Goal: Task Accomplishment & Management: Complete application form

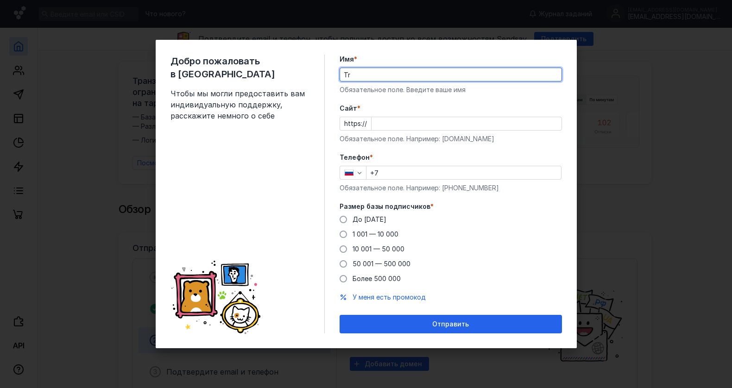
type input "T"
type input "Ekatreina"
click at [377, 128] on input "Cайт *" at bounding box center [466, 123] width 190 height 13
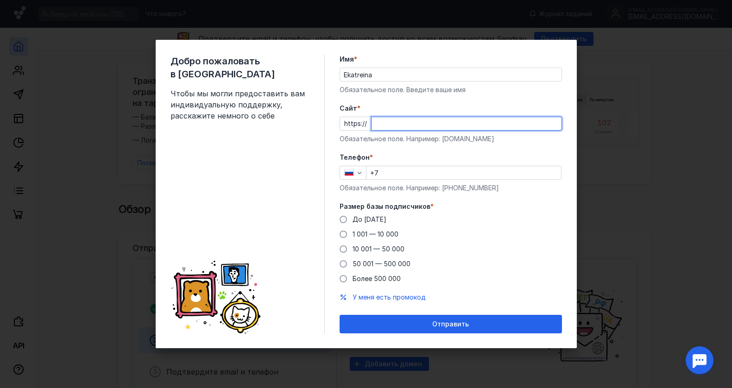
type input "w"
type input "elama"
click at [394, 177] on input "+7" at bounding box center [463, 172] width 194 height 13
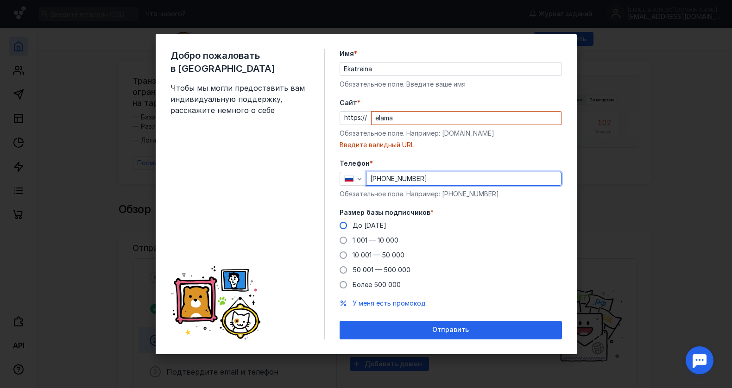
type input "[PHONE_NUMBER]"
click at [344, 226] on span at bounding box center [342, 225] width 7 height 7
click at [0, 0] on input "До [DATE]" at bounding box center [0, 0] width 0 height 0
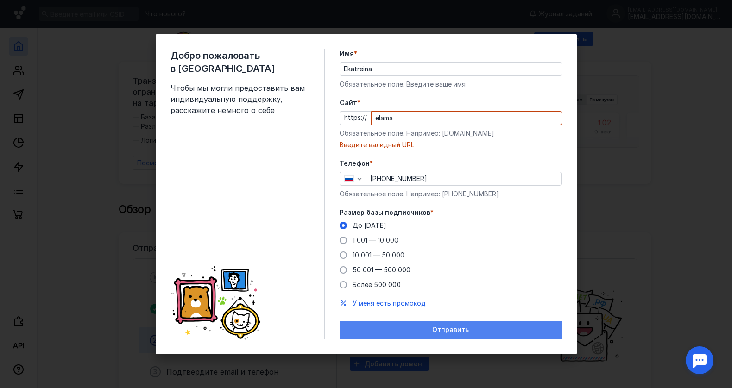
click at [371, 321] on div "Отправить" at bounding box center [450, 330] width 222 height 19
click at [383, 327] on div "Отправить" at bounding box center [450, 330] width 213 height 8
click at [419, 330] on div "Отправить" at bounding box center [450, 330] width 213 height 8
click at [443, 332] on span "Отправить" at bounding box center [450, 330] width 37 height 8
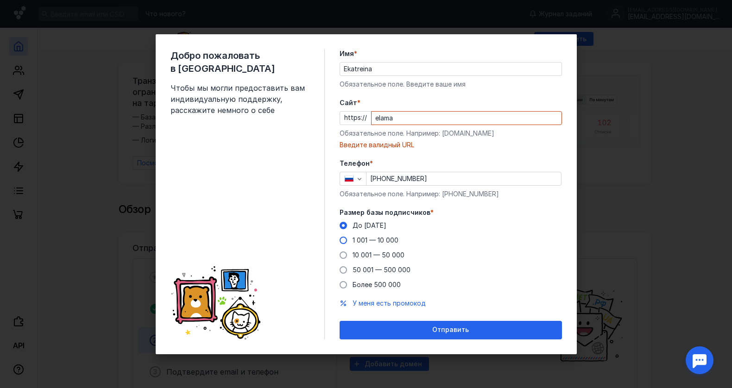
click at [375, 244] on div "1 001 — 10 000" at bounding box center [375, 240] width 46 height 9
click at [0, 0] on input "1 001 — 10 000" at bounding box center [0, 0] width 0 height 0
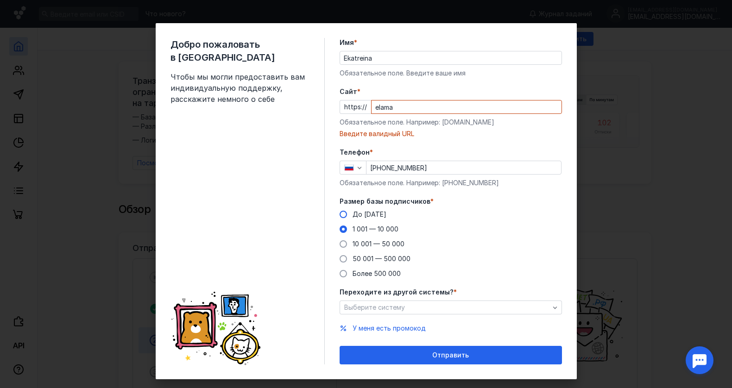
click at [365, 210] on div "До [DATE]" at bounding box center [369, 214] width 34 height 9
click at [0, 0] on input "До [DATE]" at bounding box center [0, 0] width 0 height 0
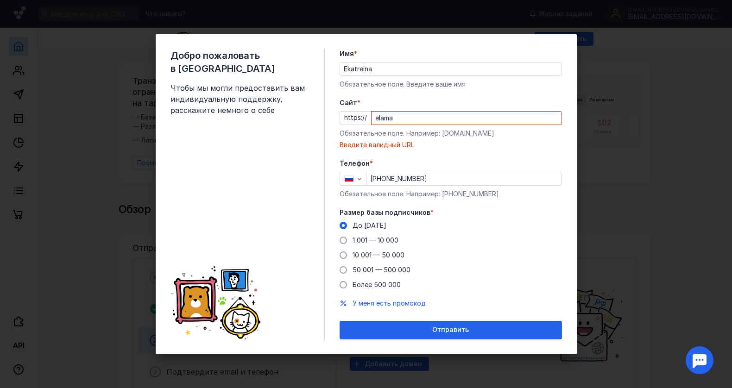
click at [408, 126] on div "Cайт * https:// elama Обязательное поле. Например: [DOMAIN_NAME] Введите валидн…" at bounding box center [450, 123] width 222 height 51
click at [411, 110] on div "Cайт * https:// elama Обязательное поле. Например: [DOMAIN_NAME] Введите валидн…" at bounding box center [450, 123] width 222 height 51
click at [411, 117] on input "elama" at bounding box center [466, 118] width 190 height 13
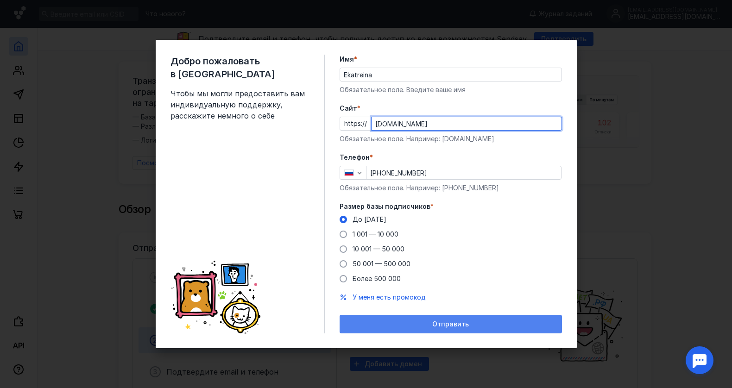
type input "[DOMAIN_NAME]"
click at [469, 326] on div "Отправить" at bounding box center [450, 324] width 213 height 8
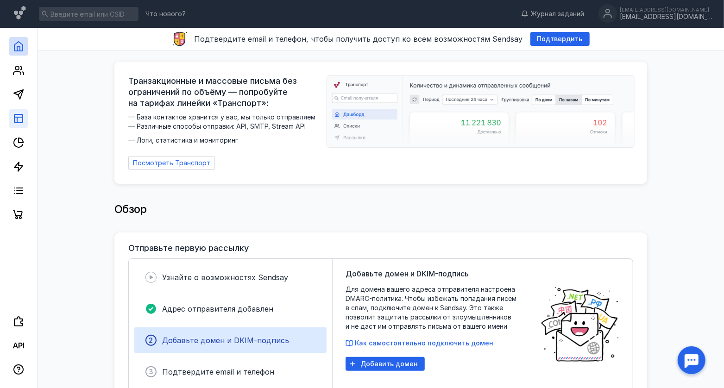
click at [11, 120] on link at bounding box center [18, 118] width 19 height 19
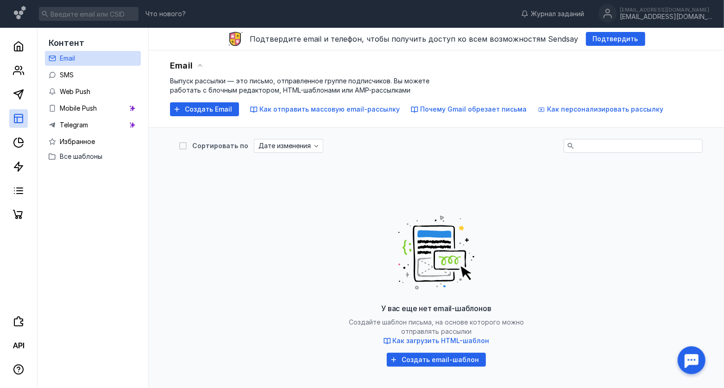
scroll to position [0, 0]
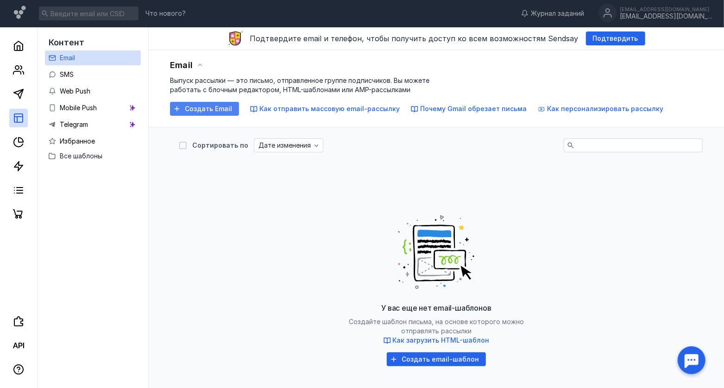
click at [207, 113] on div "Создать Email" at bounding box center [204, 109] width 69 height 14
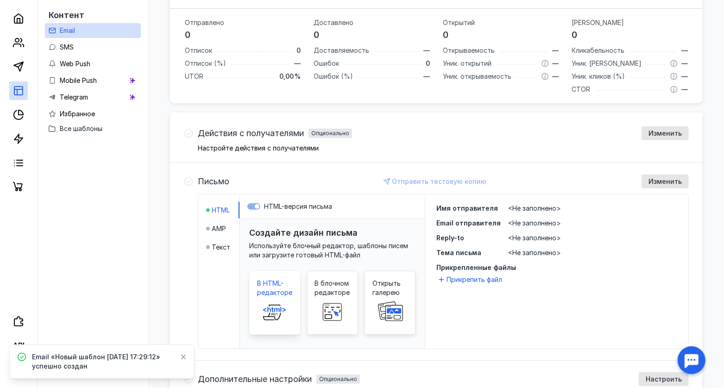
click at [273, 272] on div "В HTML-редакторе" at bounding box center [274, 303] width 51 height 64
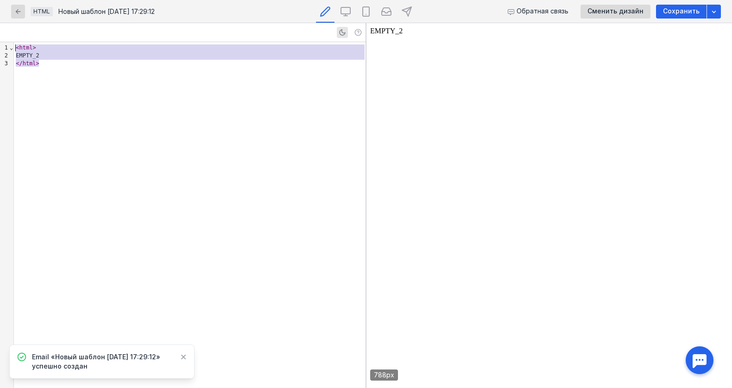
drag, startPoint x: 63, startPoint y: 86, endPoint x: 19, endPoint y: 29, distance: 72.3
click at [19, 29] on div "9 1 2 3 › ⌄ < html > EMPTY_2 </ html >" at bounding box center [182, 205] width 365 height 365
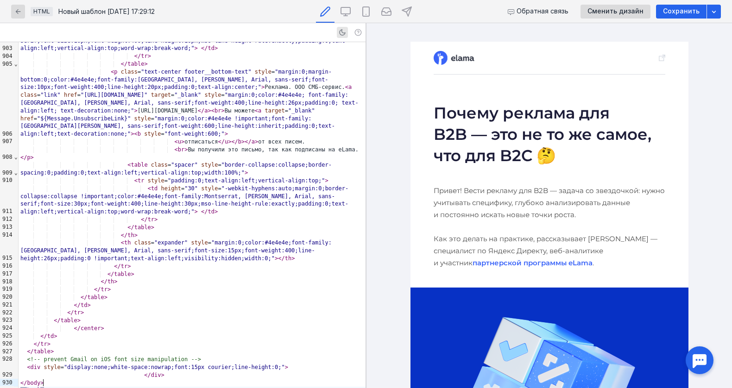
click at [506, 122] on h1 "Почему реклама для B2B — это не то же самое, что для B2C 🤔" at bounding box center [549, 134] width 232 height 64
click at [543, 150] on h1 "Почему реклама для B2B — это не то же самое, что для B2C 🤔" at bounding box center [549, 134] width 232 height 64
click at [470, 61] on img at bounding box center [453, 58] width 41 height 14
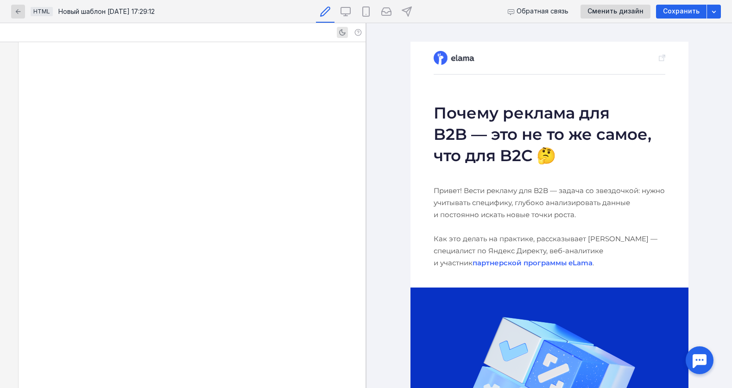
scroll to position [2817, 0]
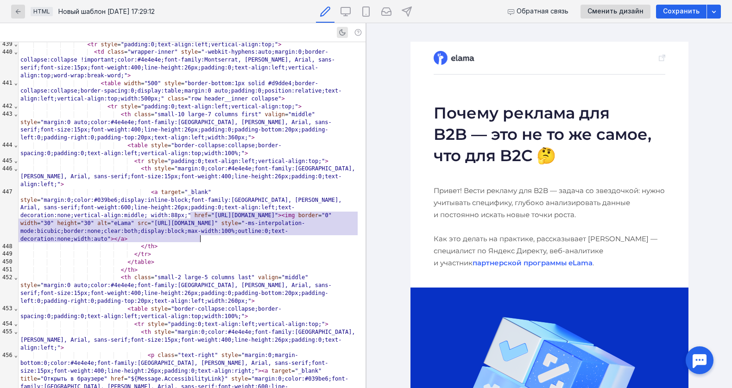
click at [529, 130] on h1 "Почему реклама для B2B — это не то же самое, что для B2C 🤔" at bounding box center [549, 134] width 232 height 64
click at [37, 220] on span "width" at bounding box center [28, 223] width 17 height 6
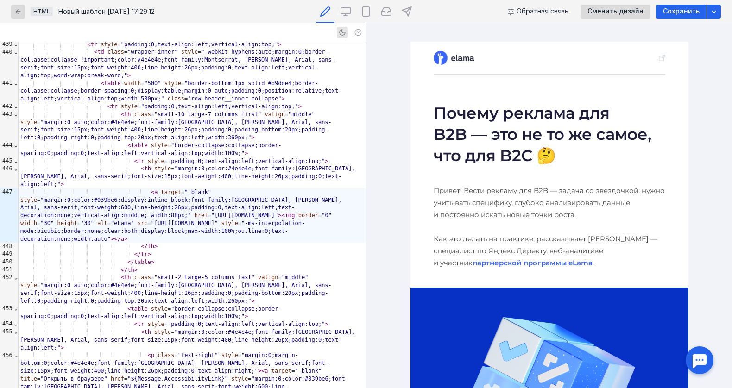
click at [477, 117] on h1 "Почему реклама для B2B — это не то же самое, что для B2C 🤔" at bounding box center [549, 134] width 232 height 64
click at [452, 53] on img at bounding box center [453, 58] width 41 height 14
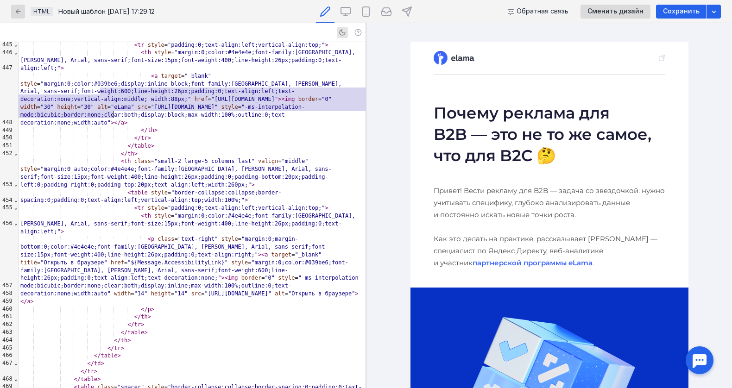
scroll to position [2941, 0]
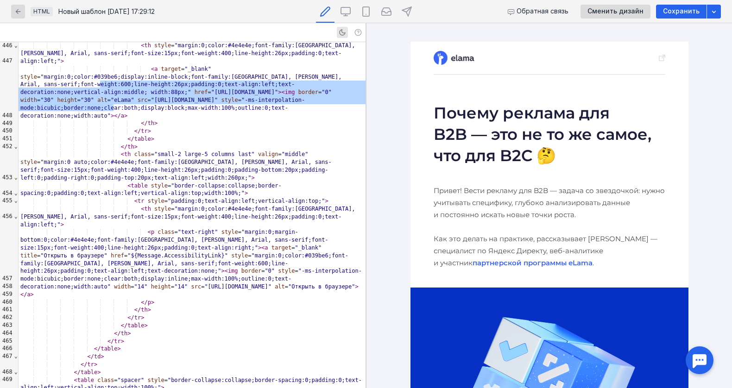
click at [516, 209] on p "Привет! Вести рекламу для B2B — задача со звездочкой: нужно учитывать специфику…" at bounding box center [549, 227] width 232 height 84
click at [520, 151] on h1 "Почему реклама для B2B — это не то же самое, что для B2C 🤔" at bounding box center [549, 134] width 232 height 64
click at [514, 264] on link "партнерской программы eLama" at bounding box center [532, 262] width 120 height 9
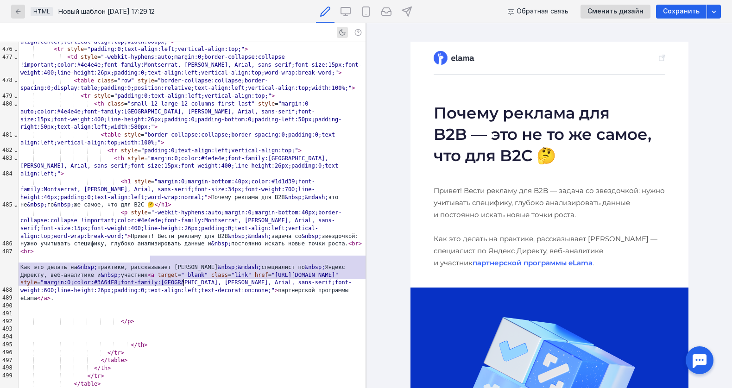
scroll to position [3357, 0]
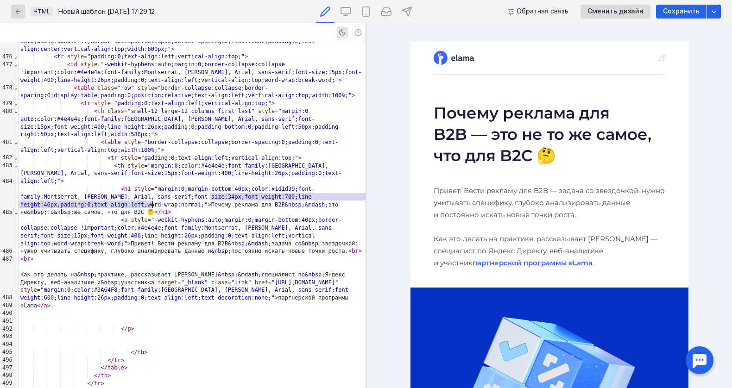
drag, startPoint x: 210, startPoint y: 197, endPoint x: 150, endPoint y: 204, distance: 60.2
click at [150, 204] on div "< h1 style = "margin:0;margin-bottom:40px;color:#1d1d39;font-family:Montserrat,…" at bounding box center [192, 200] width 347 height 31
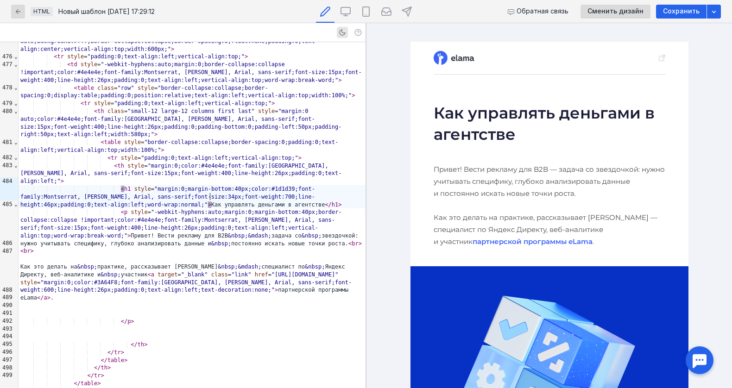
click at [210, 197] on div "< h1 style = "margin:0;margin-bottom:40px;color:#1d1d39;font-family:Montserrat,…" at bounding box center [192, 196] width 347 height 23
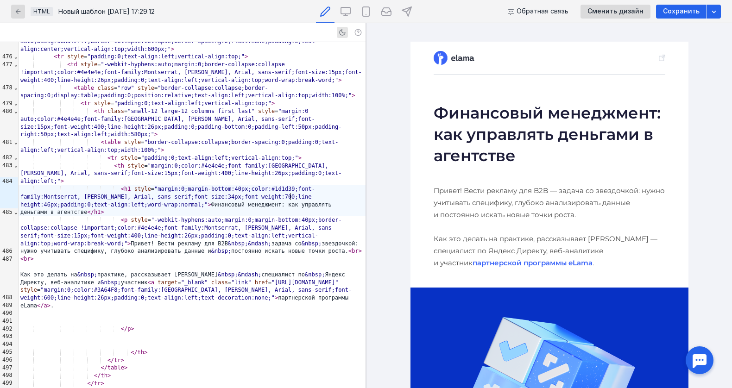
click at [495, 128] on h1 "Финансовый менеджмент: как управлять деньгами в агентстве" at bounding box center [549, 134] width 232 height 64
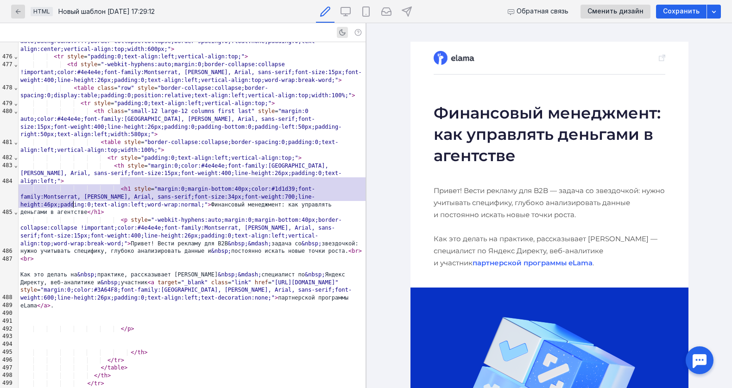
scroll to position [3323, 0]
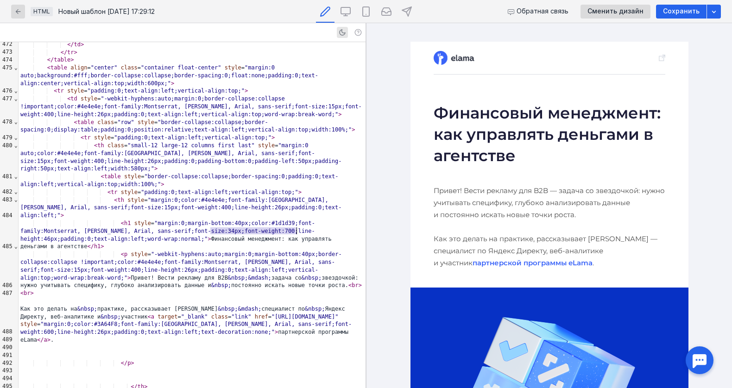
drag, startPoint x: 211, startPoint y: 231, endPoint x: 297, endPoint y: 229, distance: 86.1
click at [297, 229] on div "< h1 style = "margin:0;margin-bottom:40px;color:#1d1d39;font-family:Montserrat,…" at bounding box center [192, 234] width 347 height 31
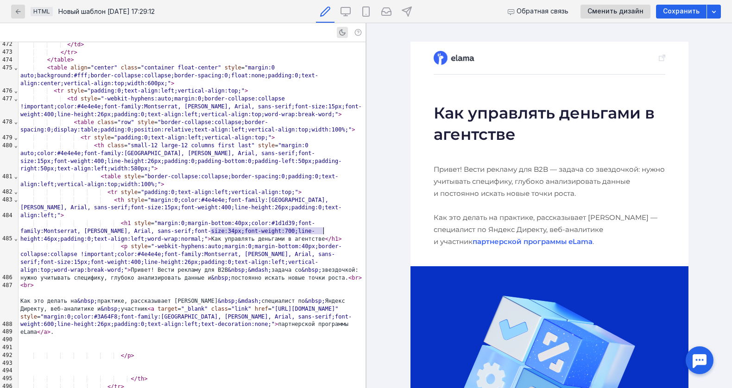
drag, startPoint x: 211, startPoint y: 231, endPoint x: 322, endPoint y: 232, distance: 111.1
click at [322, 232] on div "< h1 style = "margin:0;margin-bottom:40px;color:#1d1d39;font-family:Montserrat,…" at bounding box center [192, 230] width 347 height 23
copy span ">"
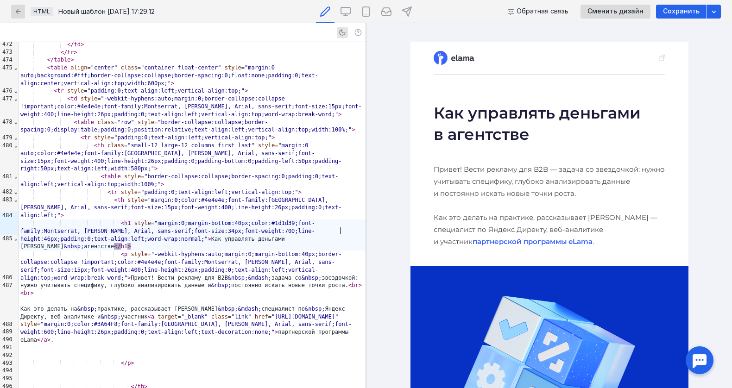
click at [488, 207] on p "Привет! Вести рекламу для B2B — задача со звездочкой: нужно учитывать специфику…" at bounding box center [549, 205] width 232 height 84
click at [541, 101] on td at bounding box center [549, 89] width 278 height 28
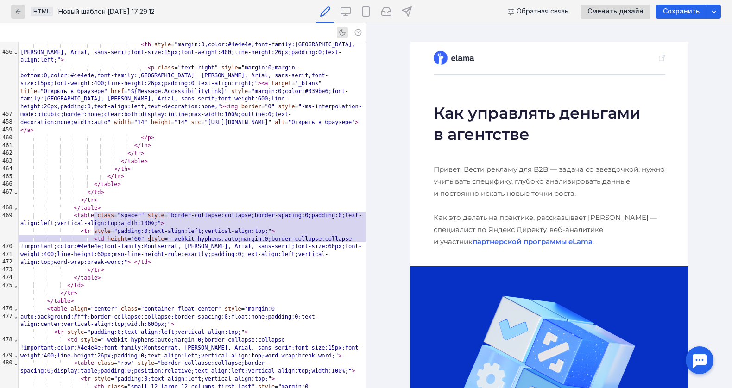
click at [541, 110] on h1 "Как управлять деньгами в агентстве" at bounding box center [549, 123] width 232 height 43
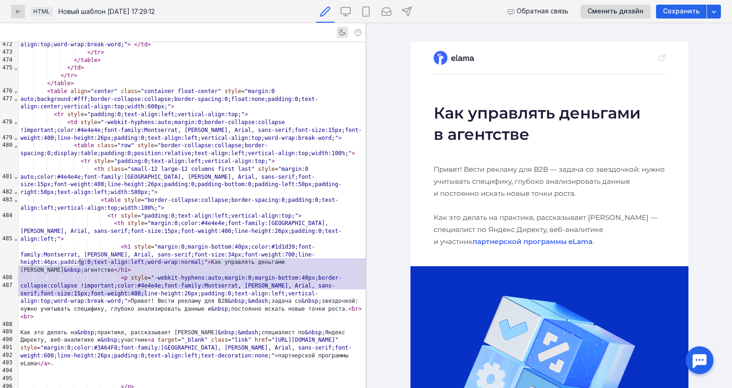
drag, startPoint x: 145, startPoint y: 293, endPoint x: 80, endPoint y: 262, distance: 72.5
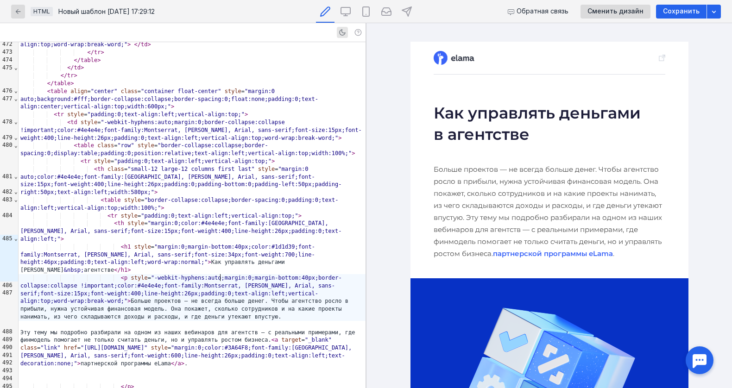
click at [248, 275] on div "< p style = "-webkit-hyphens:auto;margin:0;margin-bottom:40px;border-collapse:c…" at bounding box center [192, 297] width 347 height 47
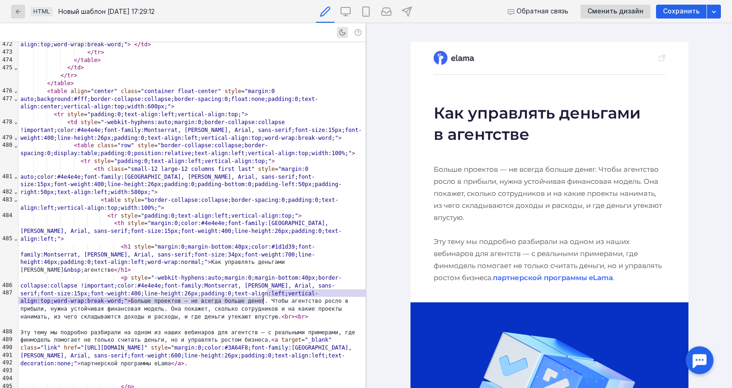
drag, startPoint x: 267, startPoint y: 292, endPoint x: 266, endPoint y: 301, distance: 8.8
click at [267, 329] on div "Эту тему мы подробно разбирали на одном из наших вебинаров для агентств — с реа…" at bounding box center [192, 348] width 347 height 39
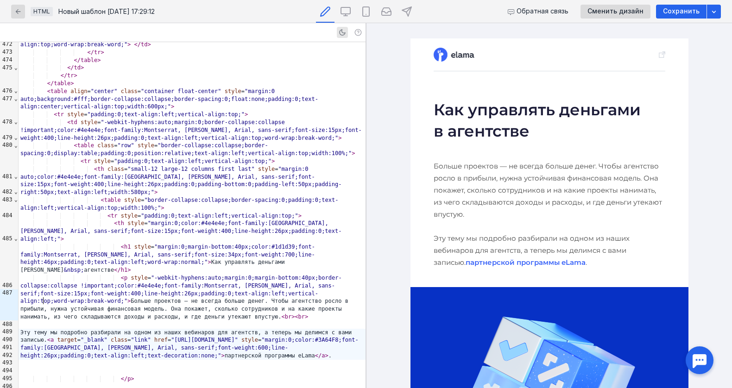
scroll to position [0, 0]
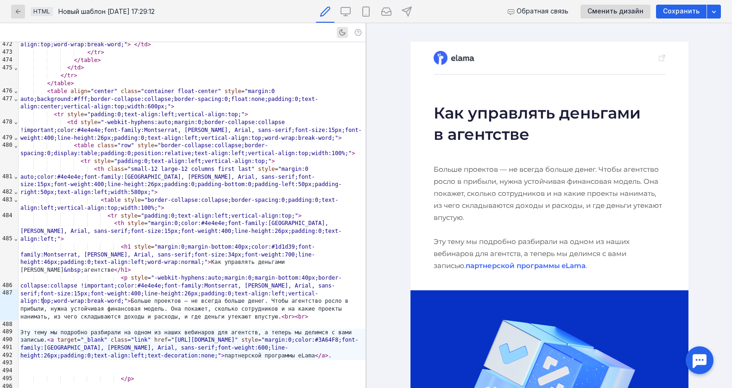
click at [532, 252] on p "Больше проектов — не всегда больше денег. Чтобы агентство росло в прибыли, нужн…" at bounding box center [549, 217] width 232 height 108
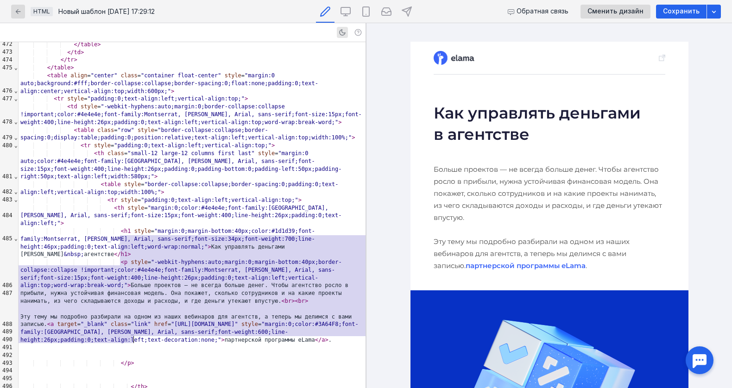
scroll to position [3346, 0]
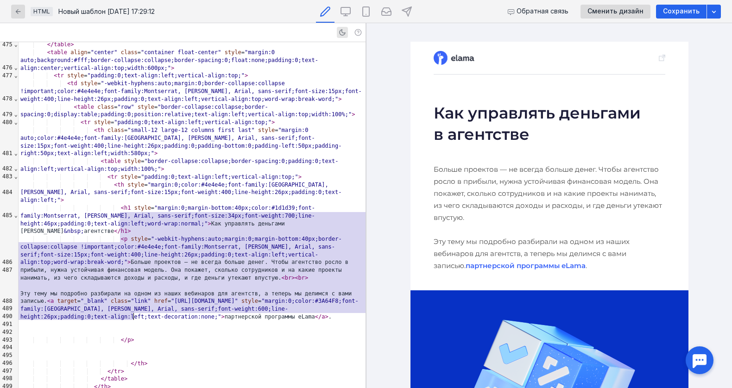
click at [216, 290] on div "Эту тему мы подробно разбирали на одном из наших вебинаров для агентств, а тепе…" at bounding box center [192, 305] width 347 height 31
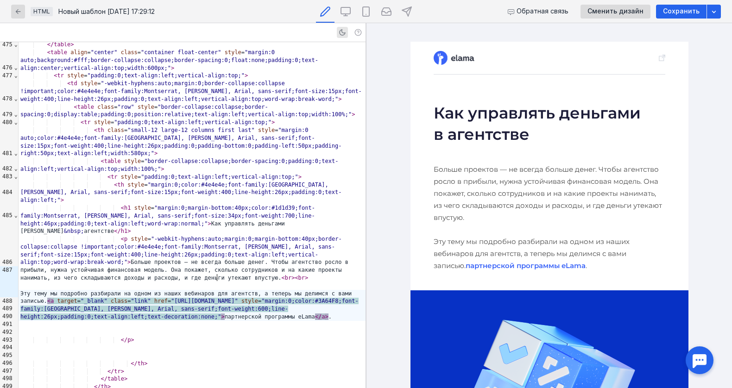
click at [285, 298] on span ""margin:0;color:#3A64F8;font-family:[GEOGRAPHIC_DATA], [PERSON_NAME], Arial, sa…" at bounding box center [189, 309] width 338 height 22
click at [49, 290] on div "Эту тему мы подробно разбирали на одном из наших вебинаров для агентств, а тепе…" at bounding box center [192, 305] width 347 height 31
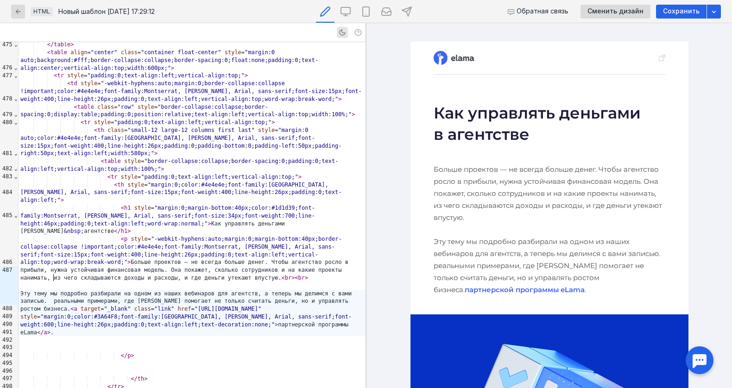
click at [55, 290] on div "Эту тему мы подробно разбирали на одном из наших вебинаров для агентств, а тепе…" at bounding box center [192, 313] width 347 height 47
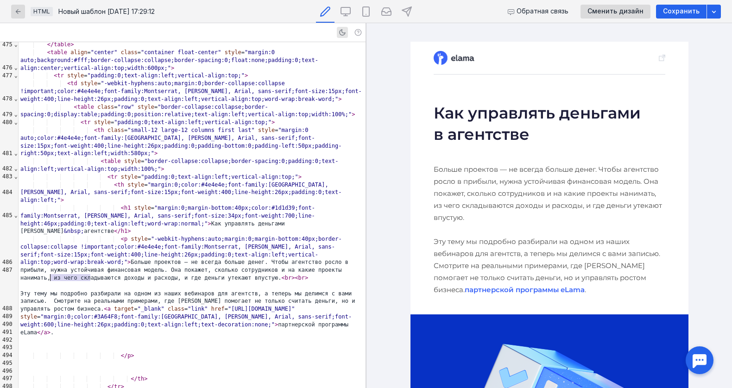
drag, startPoint x: 89, startPoint y: 277, endPoint x: 50, endPoint y: 281, distance: 39.0
click at [50, 290] on div "Эту тему мы подробно разбирали на одном из наших вебинаров для агентств, а тепе…" at bounding box center [192, 313] width 347 height 47
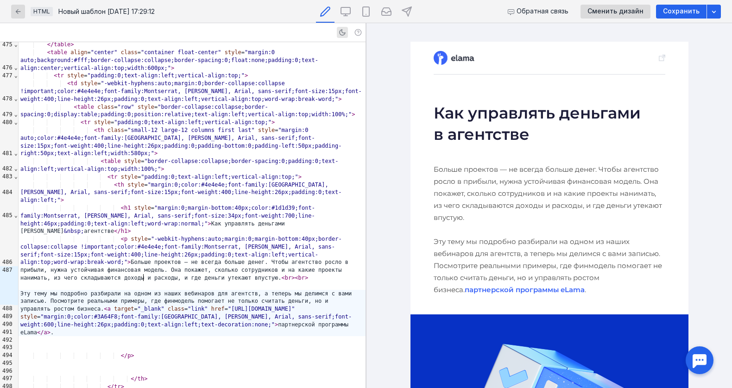
click at [117, 290] on div "Эту тему мы подробно разбирали на одном из наших вебинаров для агентств, а тепе…" at bounding box center [192, 313] width 347 height 47
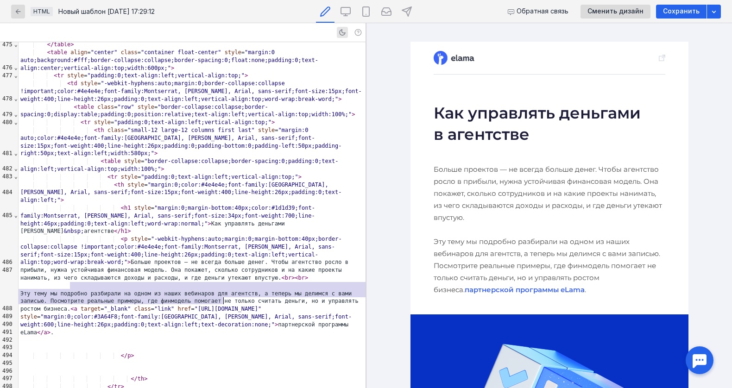
drag, startPoint x: 69, startPoint y: 286, endPoint x: 223, endPoint y: 297, distance: 153.7
click at [223, 298] on div "Эту тему мы подробно разбирали на одном из наших вебинаров для агентств, а тепе…" at bounding box center [192, 313] width 347 height 47
copy div "Эту тему мы подробно разбирали на одном из наших вебинаров для агентств, а тепе…"
click at [144, 282] on div at bounding box center [192, 286] width 347 height 8
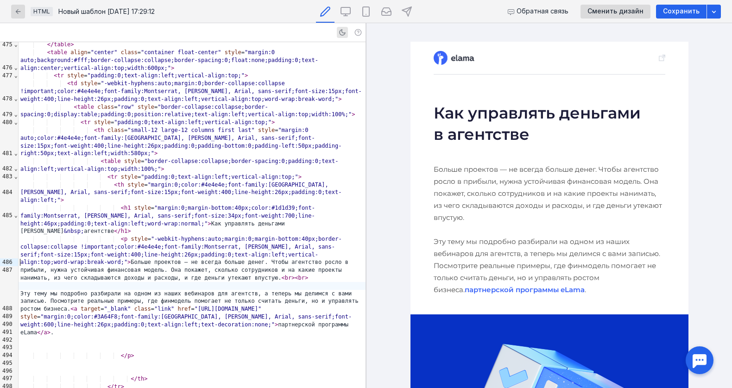
click at [86, 290] on div "Эту тему мы подробно разбирали на одном из наших вебинаров для агентств, а тепе…" at bounding box center [192, 313] width 347 height 47
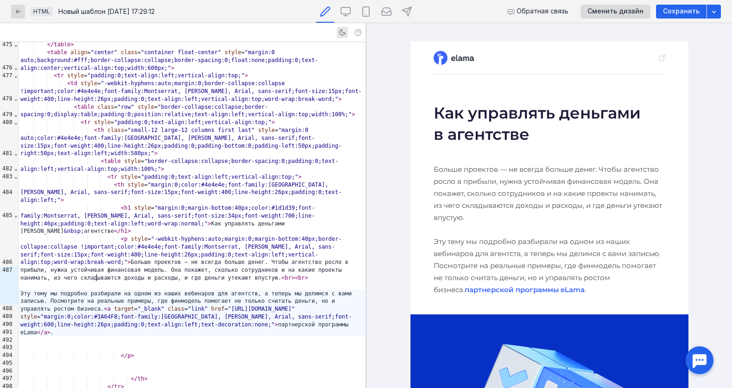
click at [21, 290] on div "Эту тему мы подробно разбирали на одном из наших вебинаров для агентств, а тепе…" at bounding box center [192, 313] width 347 height 47
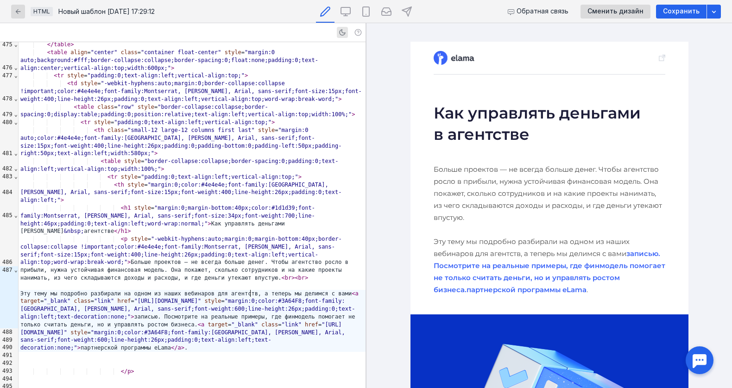
click at [249, 294] on div "Эту тему мы подробно разбирали на одном из наших вебинаров для агентств, а тепе…" at bounding box center [192, 321] width 347 height 62
click at [247, 293] on div "Эту тему мы подробно разбирали на одном из наших вебинаров для агентств, а тепе…" at bounding box center [192, 321] width 347 height 62
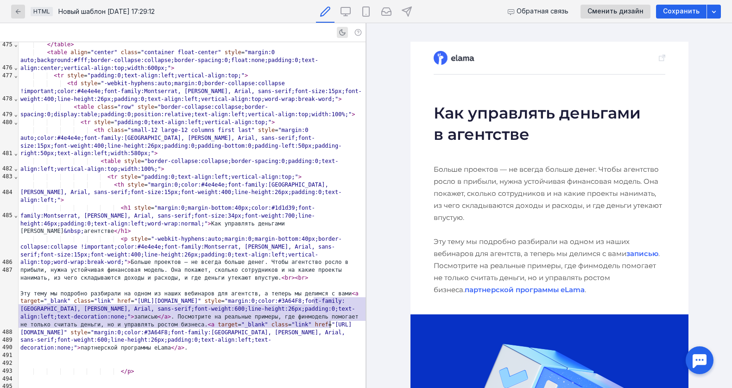
drag, startPoint x: 313, startPoint y: 300, endPoint x: 334, endPoint y: 324, distance: 31.8
click at [334, 324] on div "Эту тему мы подробно разбирали на одном из наших вебинаров для агентств, а тепе…" at bounding box center [192, 321] width 347 height 62
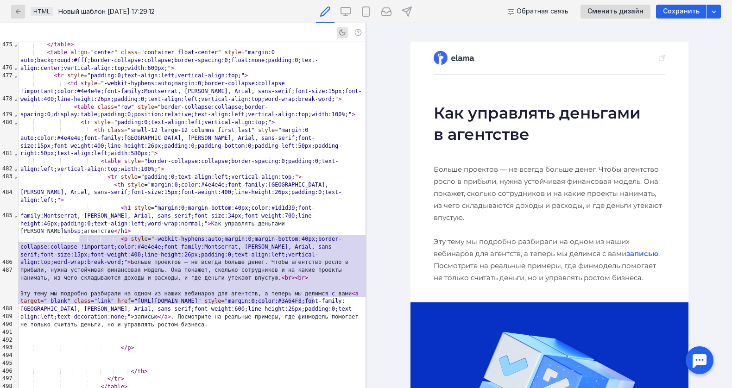
drag, startPoint x: 315, startPoint y: 301, endPoint x: 80, endPoint y: 238, distance: 243.9
copy div "> Больше проектов — не всегда больше денег. Чтобы агентство росло в прибыли, ну…"
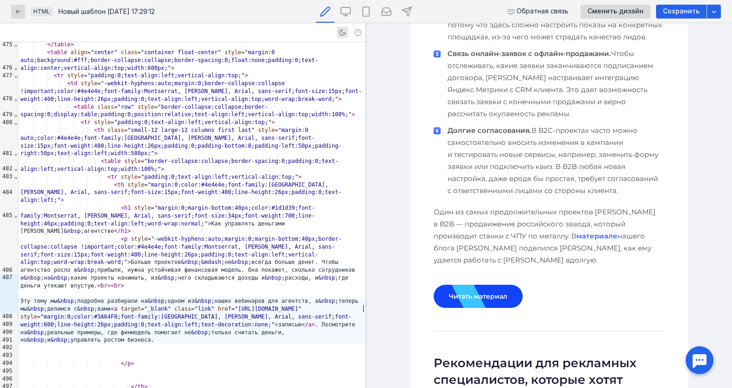
scroll to position [1354, 0]
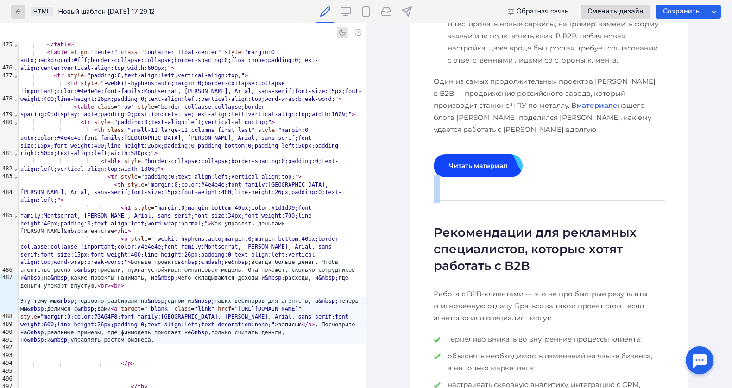
click at [451, 154] on link "Читать материал" at bounding box center [477, 165] width 89 height 23
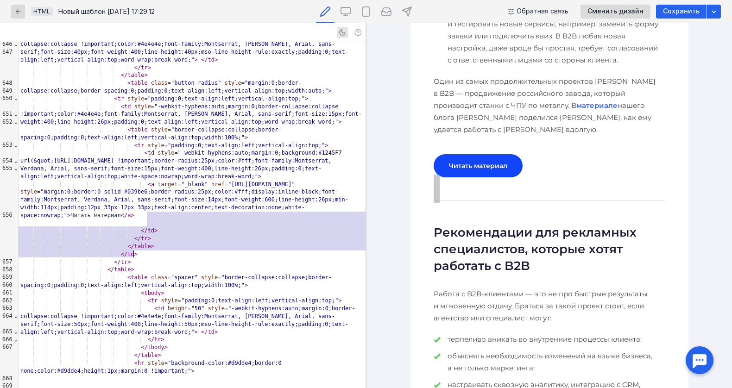
scroll to position [5932, 0]
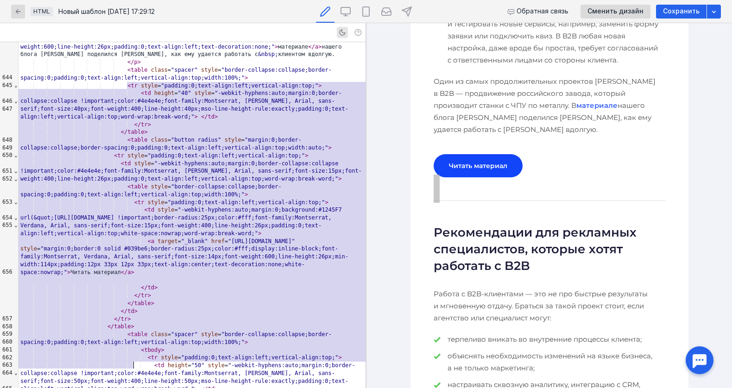
drag, startPoint x: 125, startPoint y: 87, endPoint x: 161, endPoint y: 364, distance: 280.2
copy div "< table class = "spacer" style = "border-collapse:collapse;border-spacing:0;pad…"
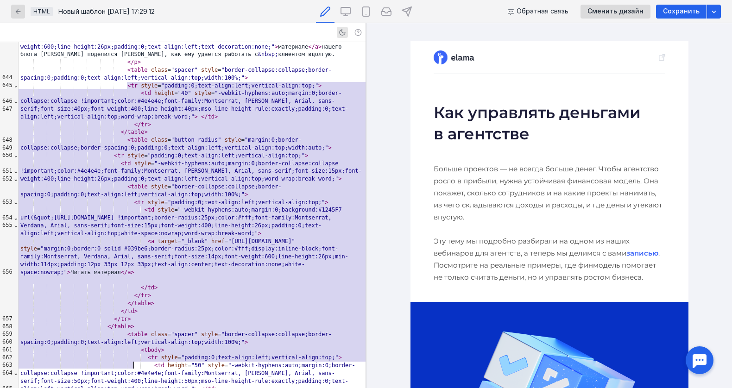
scroll to position [0, 0]
click at [530, 250] on p "Больше проектов — не всегда больше денег. Чтобы агентство росло в прибыли, нужн…" at bounding box center [549, 223] width 232 height 120
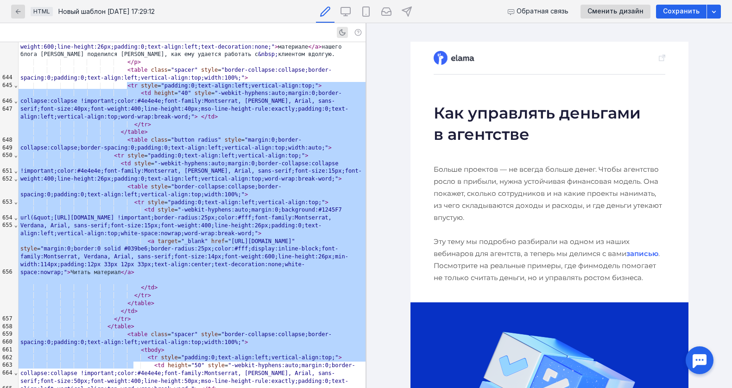
click at [449, 172] on p "Больше проектов — не всегда больше денег. Чтобы агентство росло в прибыли, нужн…" at bounding box center [549, 223] width 232 height 120
click at [464, 137] on h1 "Как управлять деньгами в агентстве" at bounding box center [549, 123] width 232 height 43
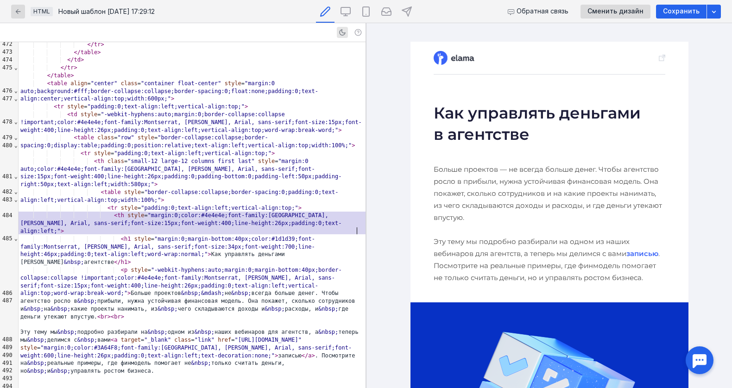
click at [133, 388] on span ">" at bounding box center [132, 394] width 3 height 6
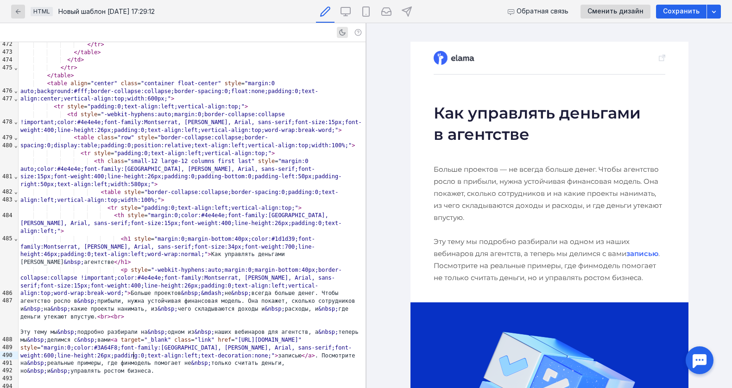
click at [161, 375] on div at bounding box center [192, 379] width 347 height 8
click at [142, 383] on div at bounding box center [192, 387] width 347 height 8
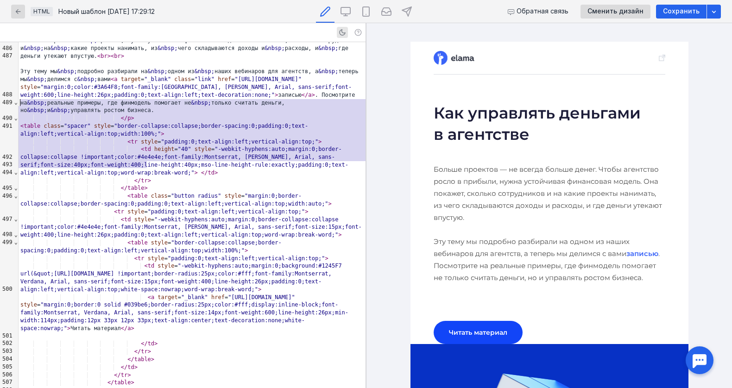
drag, startPoint x: 163, startPoint y: 163, endPoint x: 4, endPoint y: 105, distance: 169.0
click at [4, 105] on div "999 473 474 475 476 477 478 479 480 481 482 483 484 485 486 487 488 489 490 491…" at bounding box center [182, 215] width 365 height 346
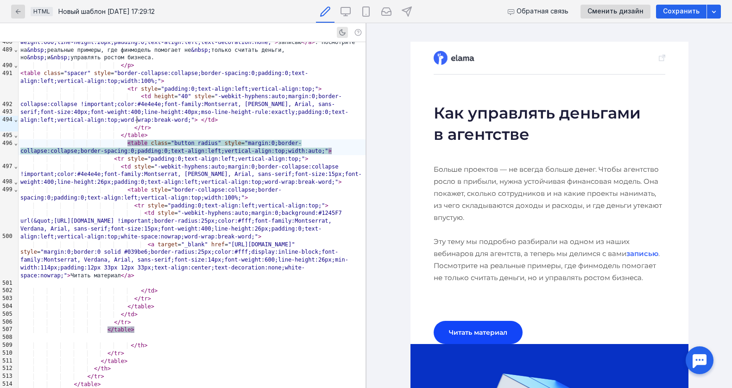
scroll to position [3630, 0]
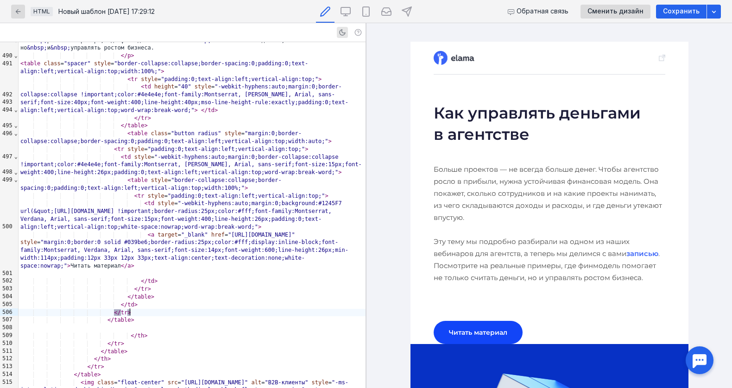
click at [147, 314] on div "</ tr >" at bounding box center [192, 313] width 347 height 8
click at [147, 318] on div "</ table >" at bounding box center [192, 320] width 347 height 8
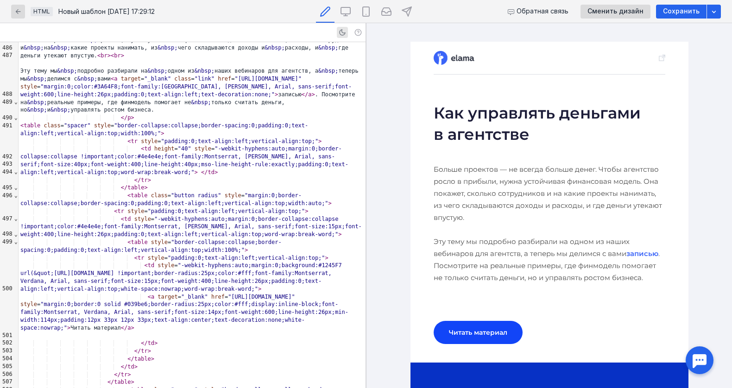
scroll to position [3559, 0]
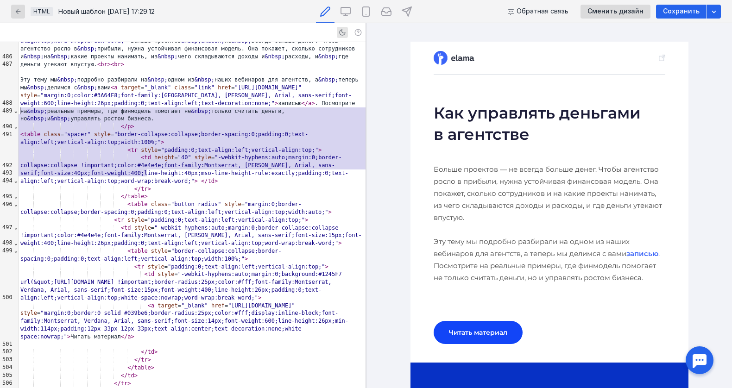
drag, startPoint x: 161, startPoint y: 176, endPoint x: 8, endPoint y: 108, distance: 167.5
click at [8, 108] on div "999 473 474 475 476 477 478 479 480 481 482 483 484 485 486 487 488 489 490 491…" at bounding box center [182, 215] width 365 height 346
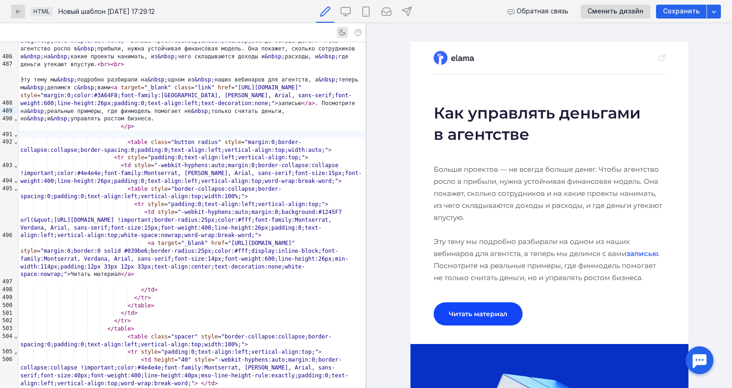
click at [512, 308] on link "Читать материал" at bounding box center [477, 313] width 89 height 23
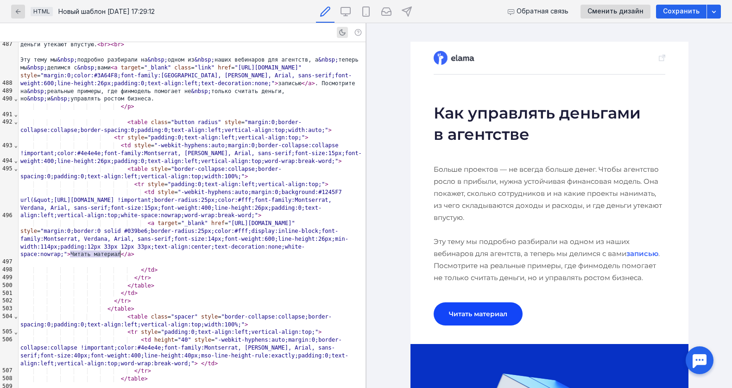
drag, startPoint x: 69, startPoint y: 254, endPoint x: 119, endPoint y: 255, distance: 50.0
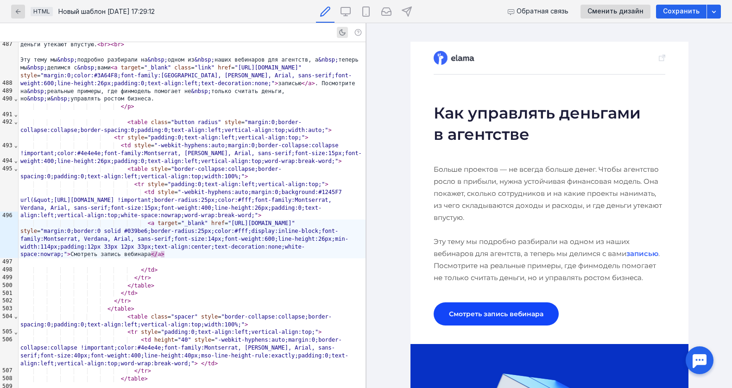
click at [599, 195] on p "Больше проектов — не всегда больше денег. Чтобы агентство росло в прибыли, нужн…" at bounding box center [549, 223] width 232 height 120
click at [521, 124] on h1 "Как управлять деньгами в агентстве" at bounding box center [549, 123] width 232 height 43
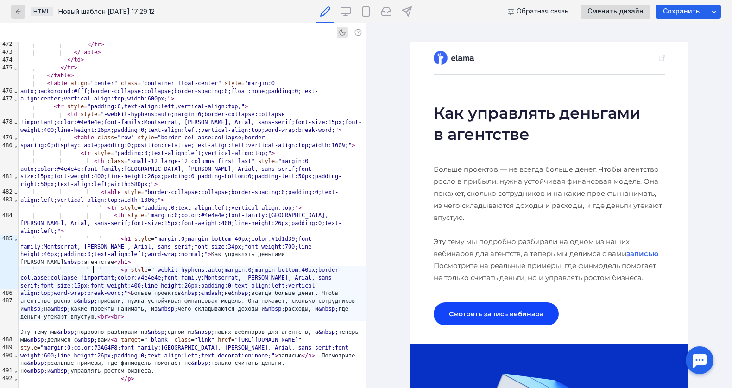
click at [94, 269] on div "< p style = "-webkit-hyphens:auto;margin:0;margin-bottom:40px;border-collapse:c…" at bounding box center [192, 293] width 347 height 55
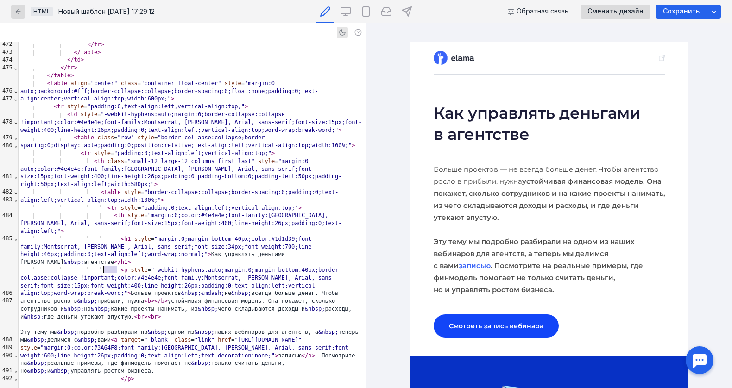
drag, startPoint x: 117, startPoint y: 271, endPoint x: 104, endPoint y: 271, distance: 13.4
click at [103, 271] on div "< p style = "-webkit-hyphens:auto;margin:0;margin-bottom:40px;border-collapse:c…" at bounding box center [192, 293] width 347 height 55
copy div "> </ b"
click at [212, 270] on div "< p style = "-webkit-hyphens:auto;margin:0;margin-bottom:40px;border-collapse:c…" at bounding box center [192, 293] width 347 height 55
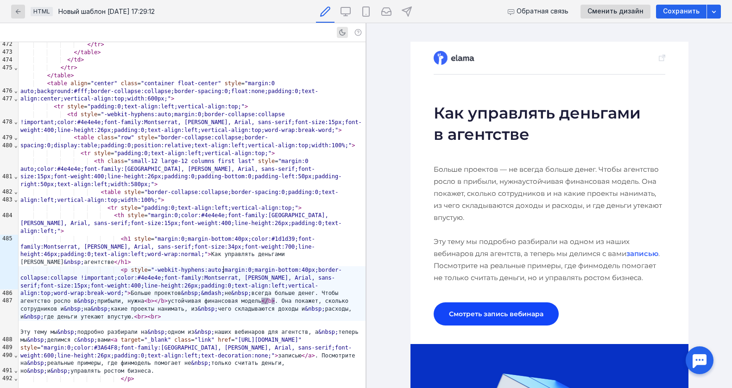
click at [117, 269] on div "< p style = "-webkit-hyphens:auto;margin:0;margin-bottom:40px;border-collapse:c…" at bounding box center [192, 293] width 347 height 55
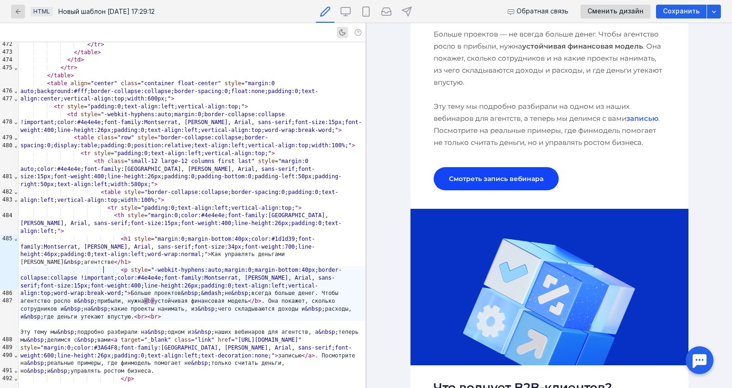
scroll to position [210, 0]
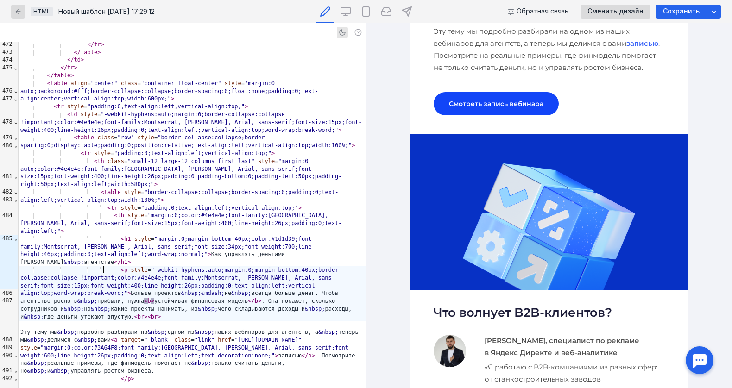
click at [504, 91] on th "Как управлять деньгами в агентстве Больше проектов — не всегда больше денег. Чт…" at bounding box center [549, 13] width 232 height 242
click at [504, 103] on link "Смотреть запись вебинара" at bounding box center [495, 103] width 125 height 23
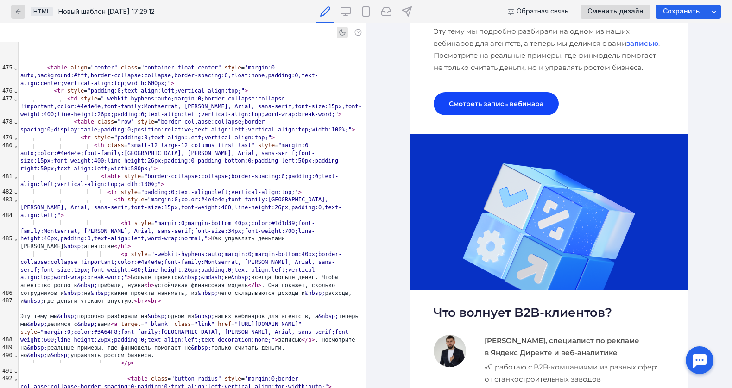
scroll to position [3579, 0]
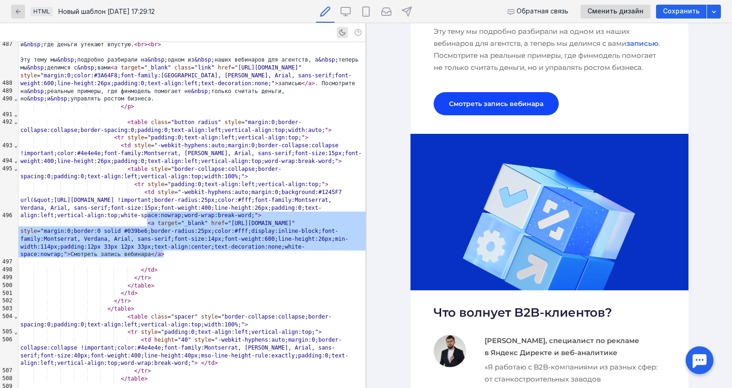
click at [491, 223] on img at bounding box center [549, 212] width 278 height 157
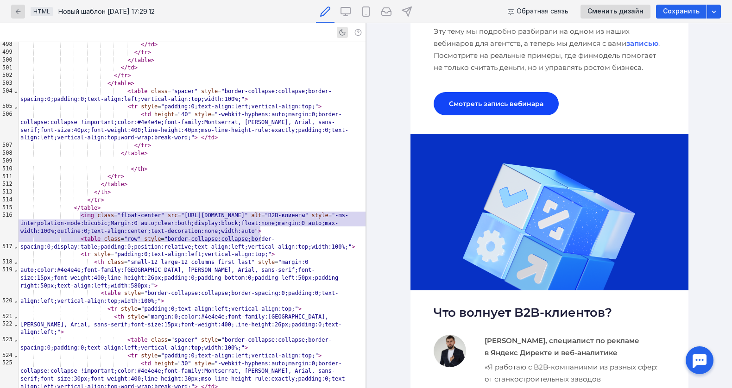
scroll to position [39, 0]
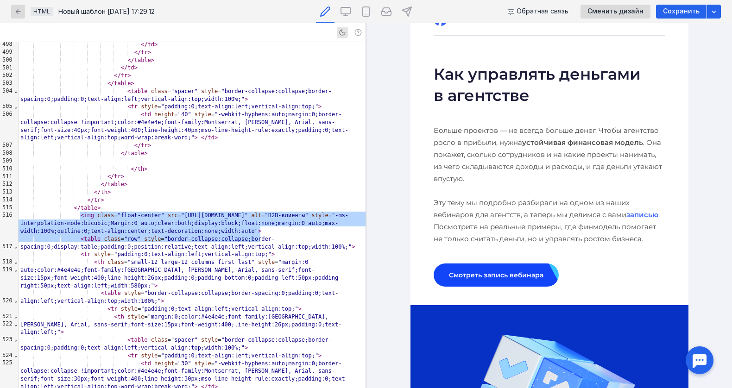
click at [636, 217] on link "записью" at bounding box center [642, 214] width 32 height 9
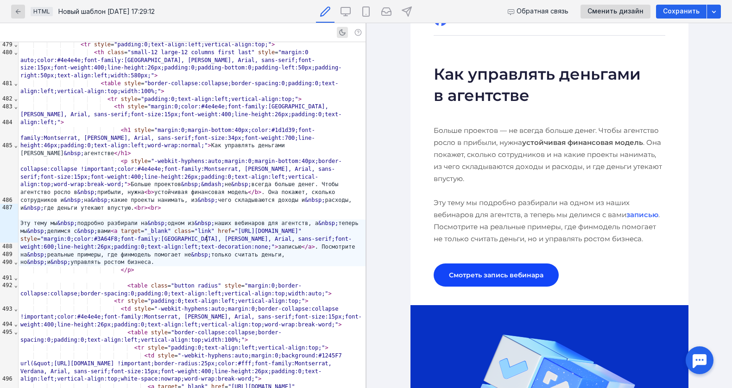
click at [208, 241] on div "Эту тему мы &nbsp; подробно разбирали на &nbsp; одном из &nbsp; наших вебинаров…" at bounding box center [192, 242] width 347 height 47
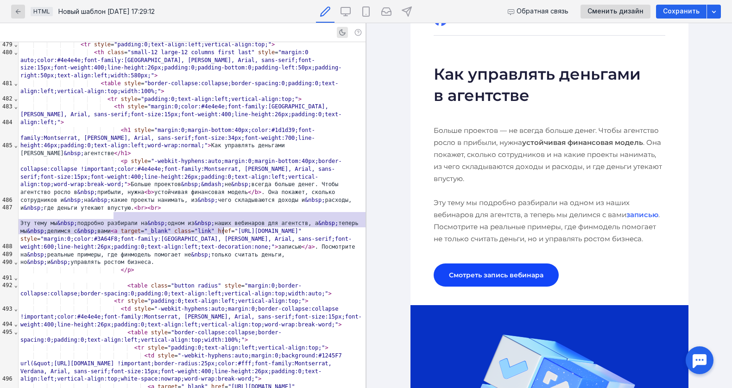
drag, startPoint x: 114, startPoint y: 213, endPoint x: 224, endPoint y: 229, distance: 110.8
click at [223, 229] on div "Эту тему мы &nbsp; подробно разбирали на &nbsp; одном из &nbsp; наших вебинаров…" at bounding box center [192, 242] width 347 height 47
copy div "вами < a target = "_blank" class = "link" href = "[URL][DOMAIN_NAME]" style = "…"
click at [434, 344] on img at bounding box center [549, 383] width 278 height 157
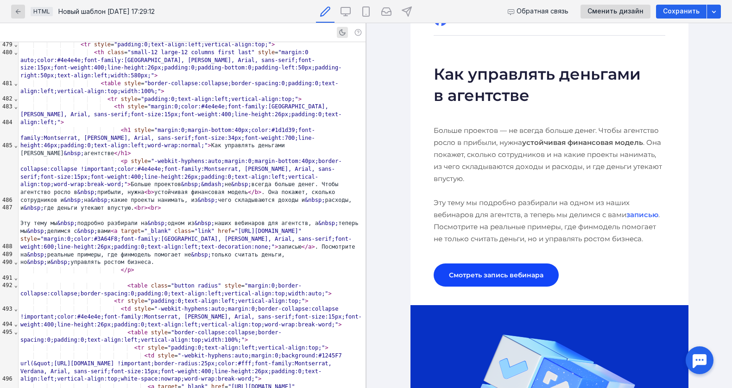
scroll to position [3805, 0]
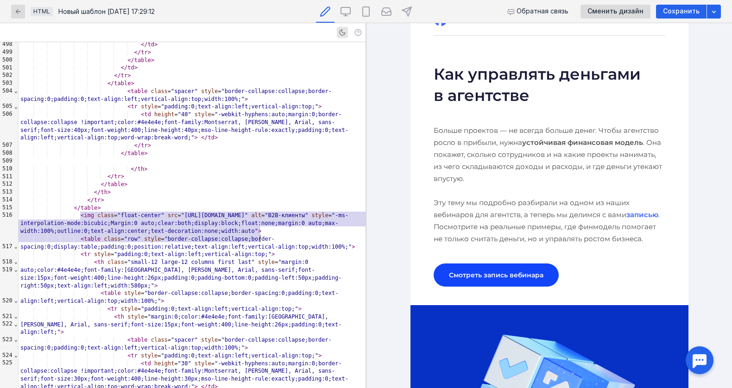
click at [110, 212] on span "class" at bounding box center [105, 215] width 17 height 6
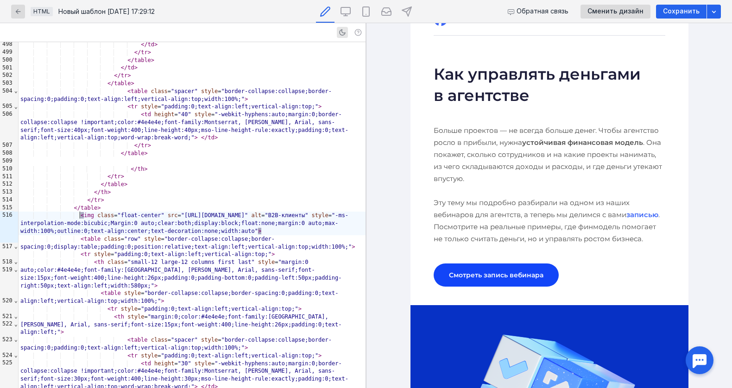
click at [80, 219] on div "< img class = "float-center" src = "[URL][DOMAIN_NAME]" alt = "B2B-клиенты" sty…" at bounding box center [192, 223] width 347 height 23
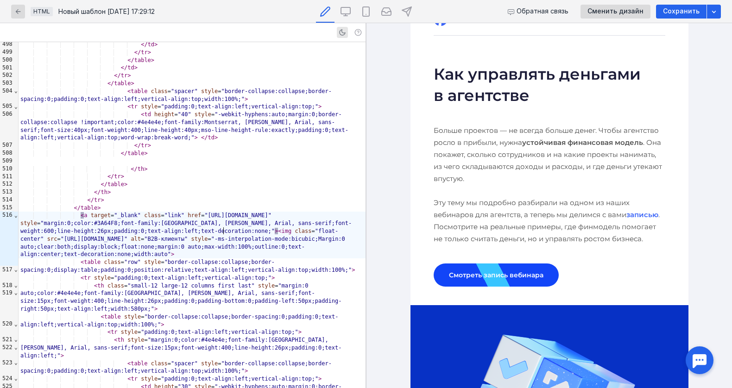
scroll to position [39, 0]
click at [124, 258] on div "< a target = "_blank" class = "link" href = "[URL][DOMAIN_NAME]" style = "margi…" at bounding box center [192, 235] width 347 height 47
click at [635, 214] on link "записью" at bounding box center [642, 214] width 32 height 9
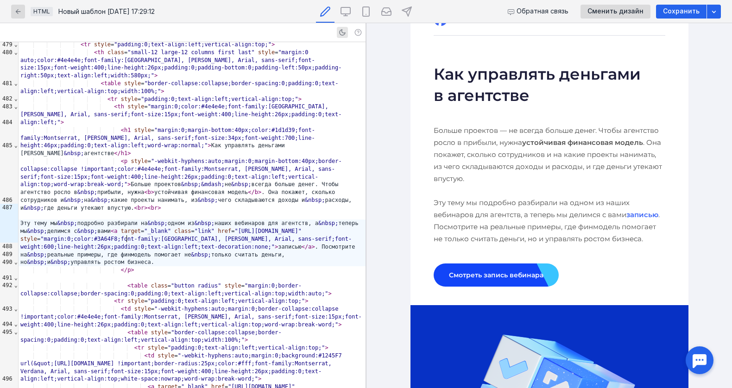
click at [128, 238] on div "Эту тему мы &nbsp; подробно разбирали на &nbsp; одном из &nbsp; наших вебинаров…" at bounding box center [192, 242] width 347 height 47
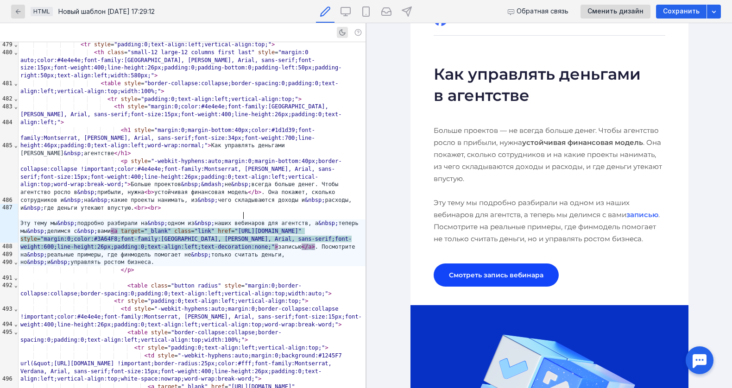
click at [257, 228] on span ""[URL][DOMAIN_NAME]"" at bounding box center [267, 231] width 67 height 6
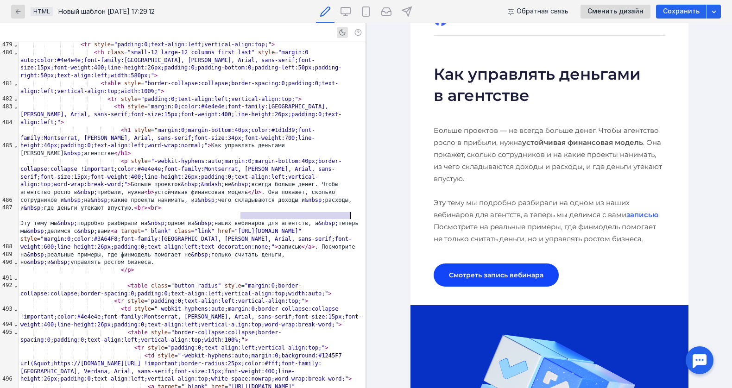
drag, startPoint x: 240, startPoint y: 216, endPoint x: 350, endPoint y: 214, distance: 109.8
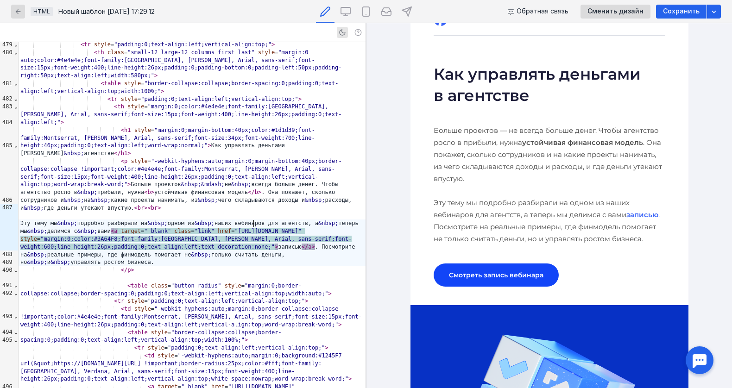
scroll to position [39, 0]
click at [497, 276] on link "Смотреть запись вебинара" at bounding box center [495, 274] width 125 height 23
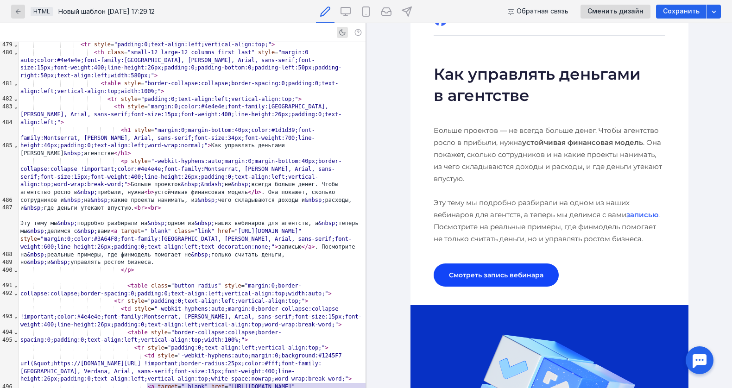
scroll to position [3587, 0]
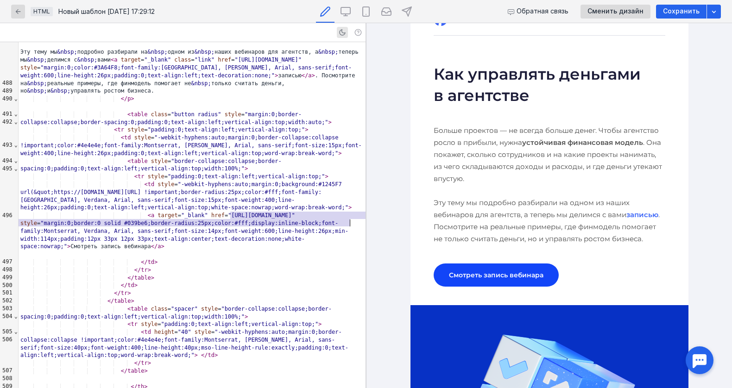
drag, startPoint x: 230, startPoint y: 216, endPoint x: 349, endPoint y: 221, distance: 119.6
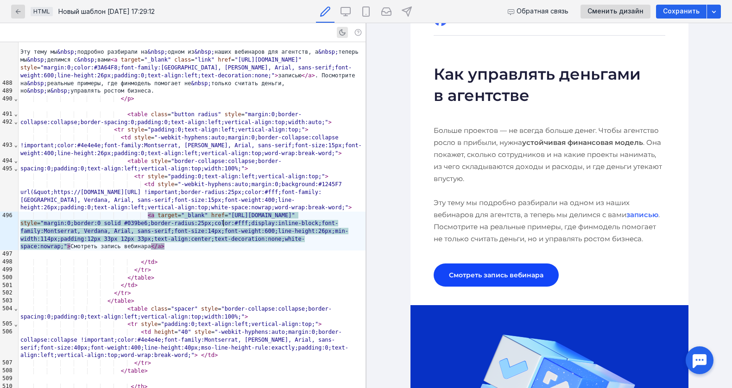
scroll to position [39, 0]
click at [498, 347] on img at bounding box center [549, 383] width 278 height 157
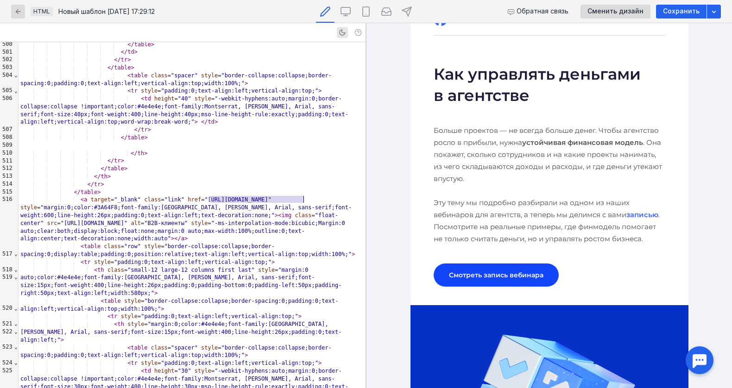
drag, startPoint x: 209, startPoint y: 200, endPoint x: 304, endPoint y: 198, distance: 95.0
drag, startPoint x: 206, startPoint y: 200, endPoint x: 317, endPoint y: 199, distance: 110.7
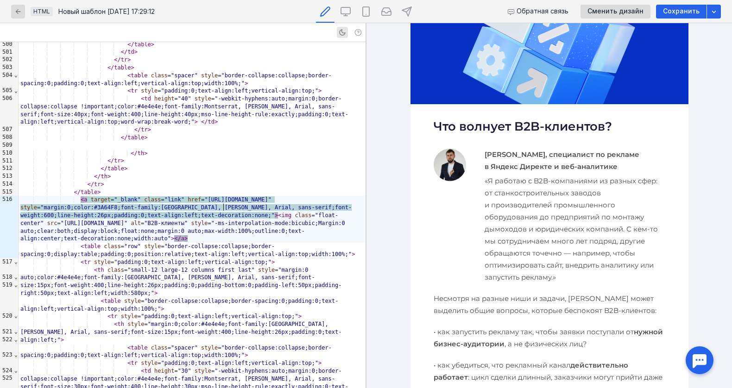
scroll to position [396, 0]
click at [507, 127] on h2 "Что волнует B2B-клиентов?" at bounding box center [549, 127] width 232 height 17
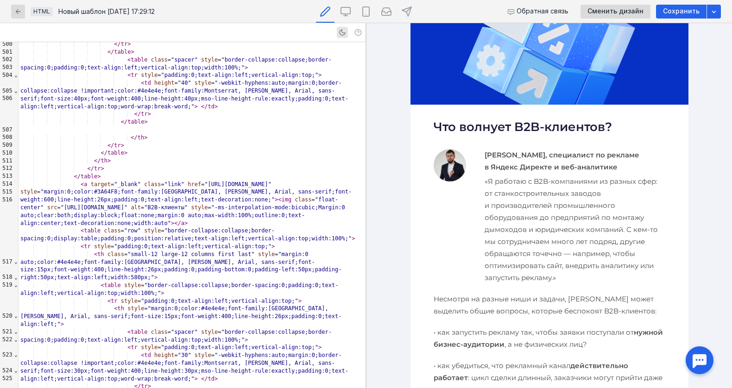
scroll to position [4030, 0]
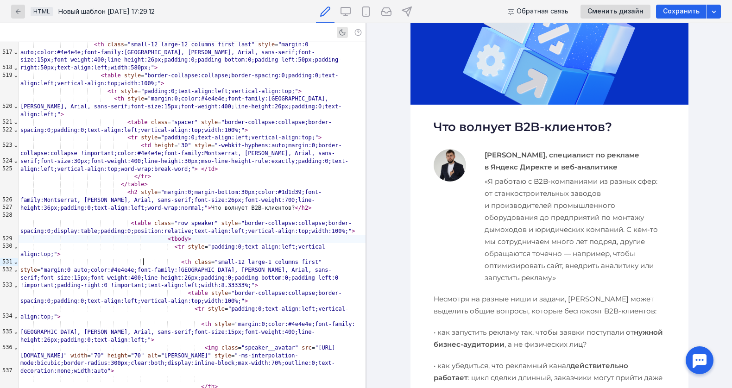
click at [144, 242] on span at bounding box center [87, 239] width 134 height 6
drag, startPoint x: 211, startPoint y: 231, endPoint x: 293, endPoint y: 230, distance: 82.4
click at [293, 212] on div "< h2 style = "margin:0;margin-bottom:30px;color:#1d1d39;font-family:Montserrat,…" at bounding box center [192, 199] width 347 height 23
click at [551, 70] on img at bounding box center [549, 26] width 278 height 157
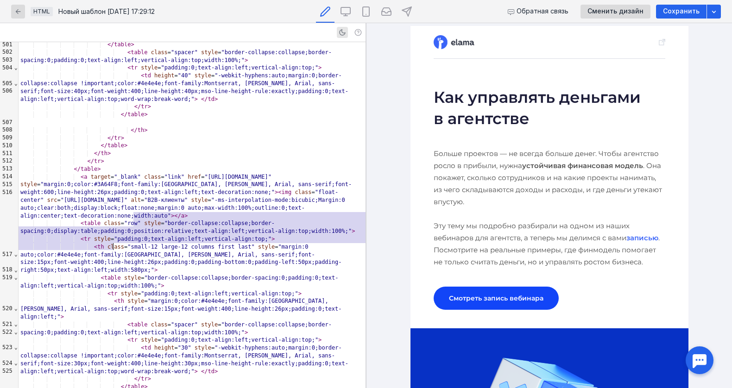
scroll to position [15, 0]
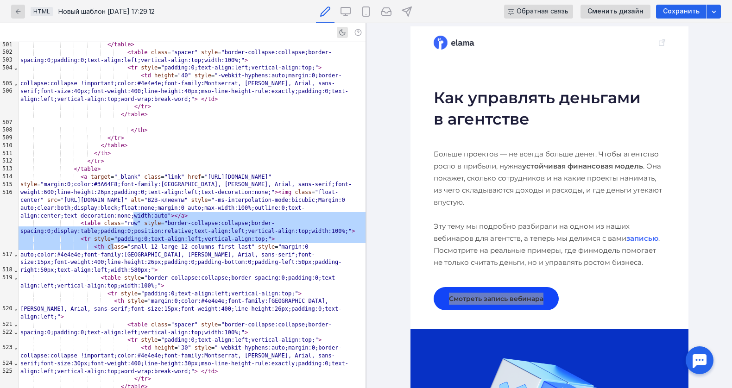
drag, startPoint x: 124, startPoint y: 274, endPoint x: 555, endPoint y: 5, distance: 508.1
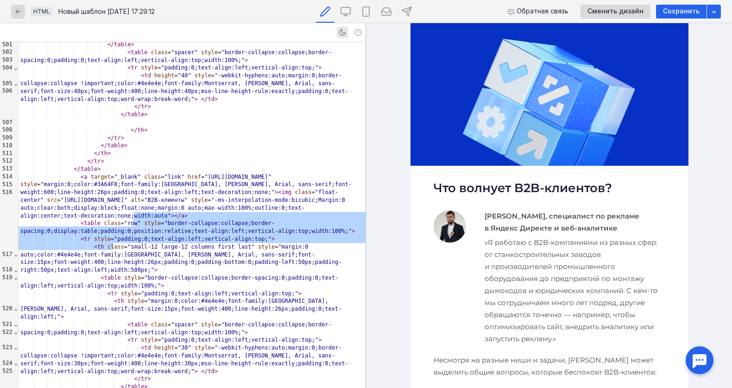
scroll to position [339, 0]
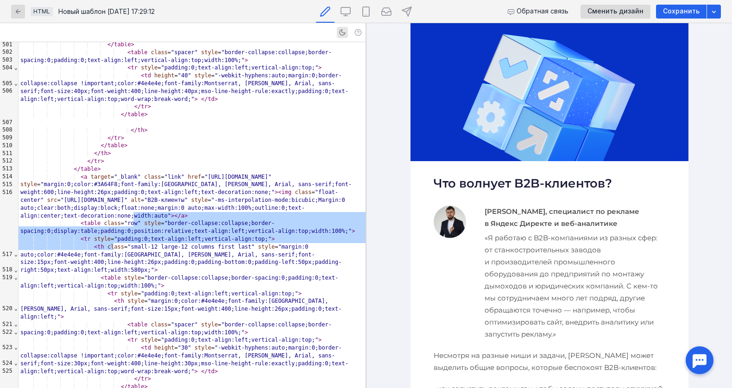
click at [467, 180] on h2 "Что волнует B2B-клиентов?" at bounding box center [549, 183] width 232 height 17
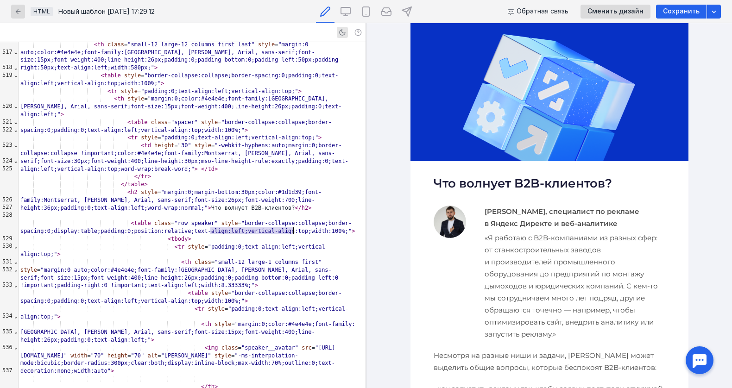
drag, startPoint x: 210, startPoint y: 229, endPoint x: 292, endPoint y: 228, distance: 82.0
click at [292, 212] on div "< h2 style = "margin:0;margin-bottom:30px;color:#1d1d39;font-family:Montserrat,…" at bounding box center [192, 199] width 347 height 23
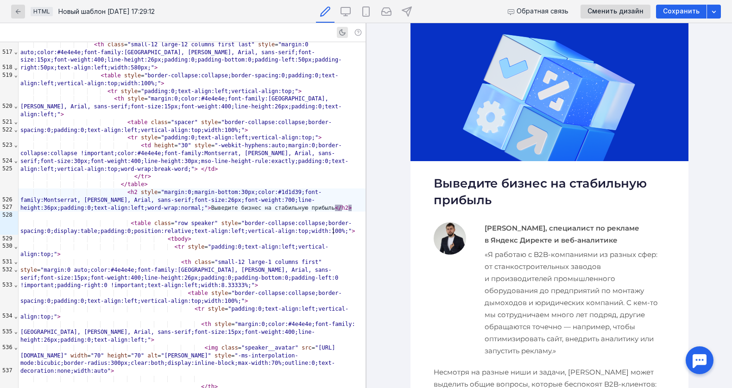
scroll to position [339, 0]
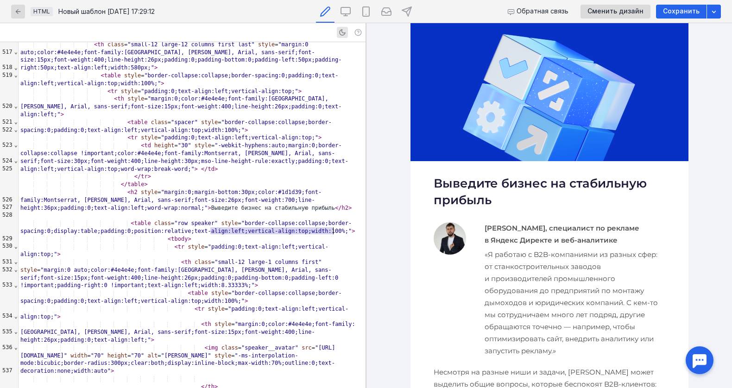
drag, startPoint x: 210, startPoint y: 231, endPoint x: 332, endPoint y: 232, distance: 121.8
click at [332, 212] on div "< h2 style = "margin:0;margin-bottom:30px;color:#1d1d39;font-family:Montserrat,…" at bounding box center [192, 199] width 347 height 23
copy span ">"
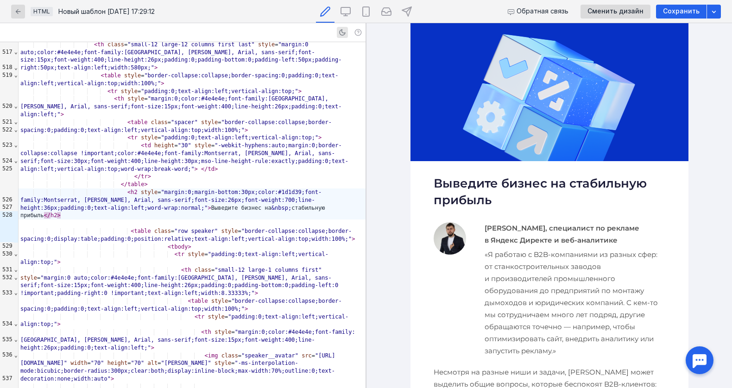
click at [459, 236] on img at bounding box center [449, 238] width 32 height 32
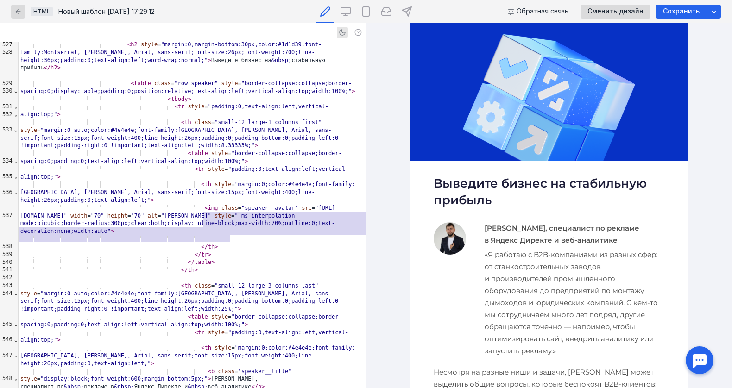
click at [460, 186] on h2 "Выведите бизнес на стабильную прибыль" at bounding box center [549, 191] width 232 height 33
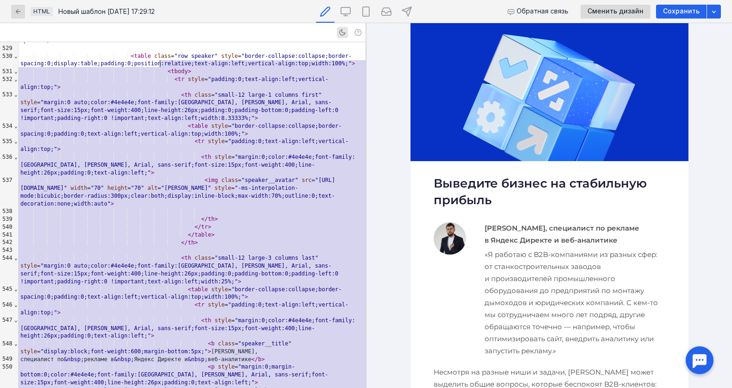
scroll to position [4182, 0]
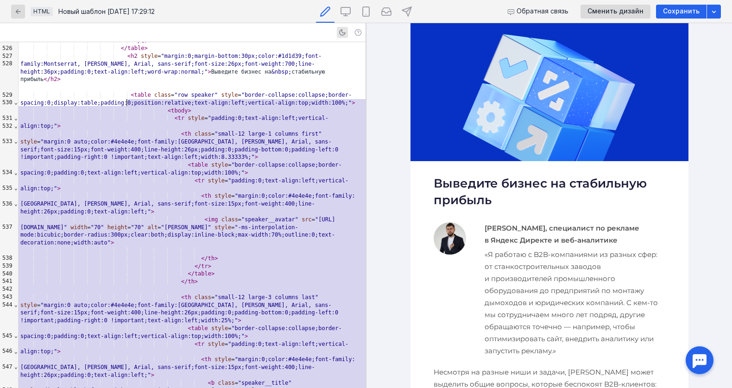
drag, startPoint x: 192, startPoint y: 204, endPoint x: 125, endPoint y: 103, distance: 121.1
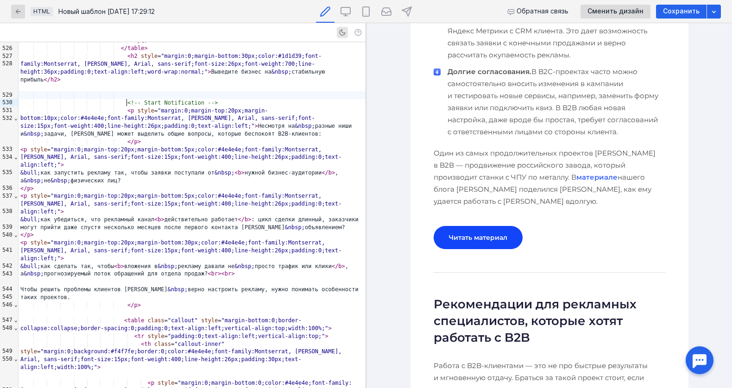
scroll to position [0, 0]
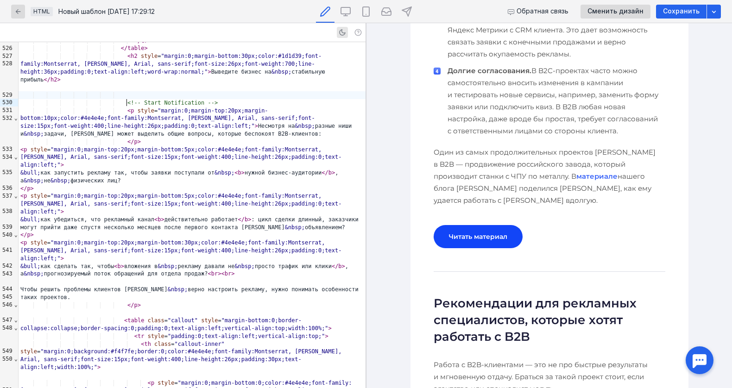
click at [502, 295] on h2 "Рекомендации для рекламных специалистов, которые хотят работать с B2B" at bounding box center [549, 320] width 232 height 50
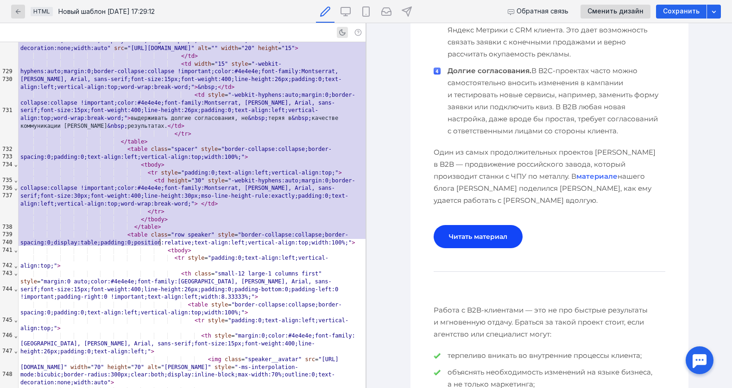
drag, startPoint x: 123, startPoint y: 223, endPoint x: 184, endPoint y: 242, distance: 64.6
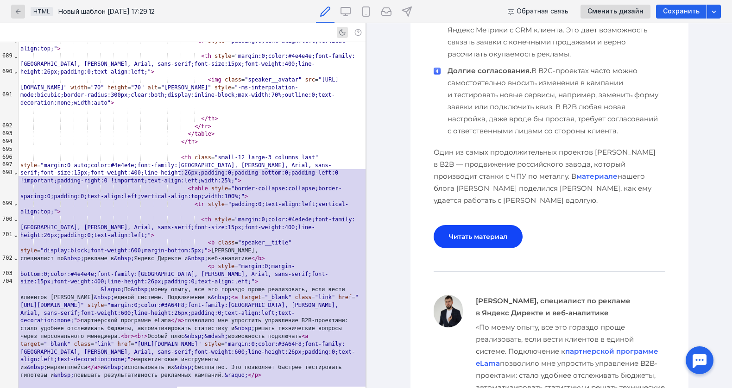
drag, startPoint x: 197, startPoint y: 301, endPoint x: 179, endPoint y: 173, distance: 129.1
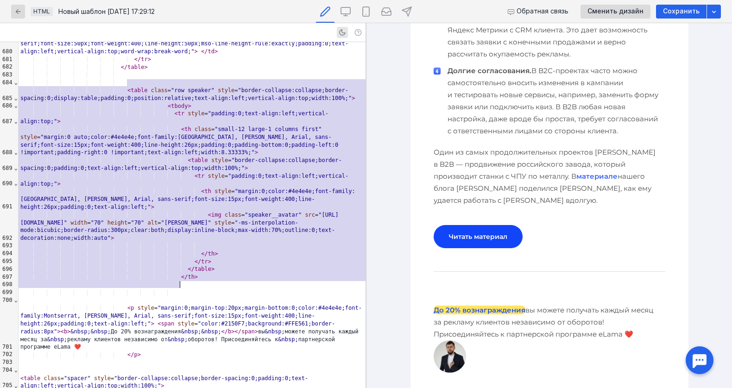
drag, startPoint x: 122, startPoint y: 80, endPoint x: 198, endPoint y: 283, distance: 217.6
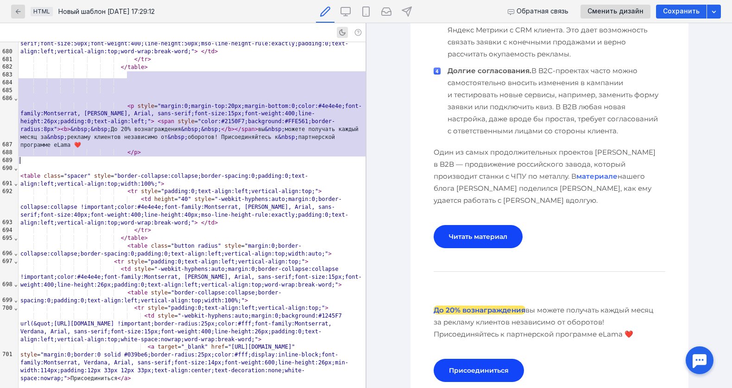
drag, startPoint x: 128, startPoint y: 75, endPoint x: 152, endPoint y: 156, distance: 84.7
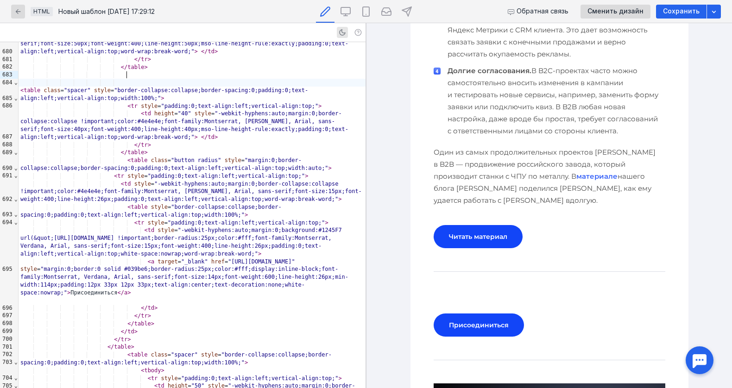
scroll to position [1197, 0]
click at [130, 79] on div at bounding box center [192, 83] width 347 height 8
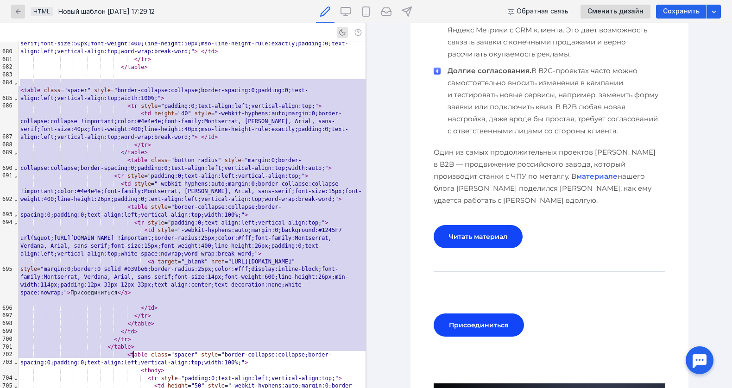
drag, startPoint x: 21, startPoint y: 82, endPoint x: 181, endPoint y: 354, distance: 315.7
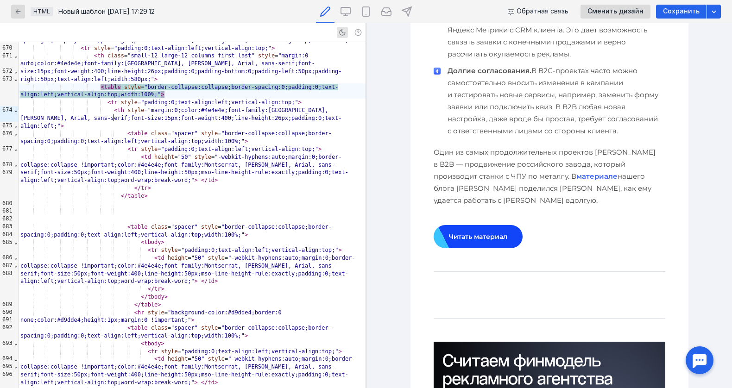
scroll to position [6355, 0]
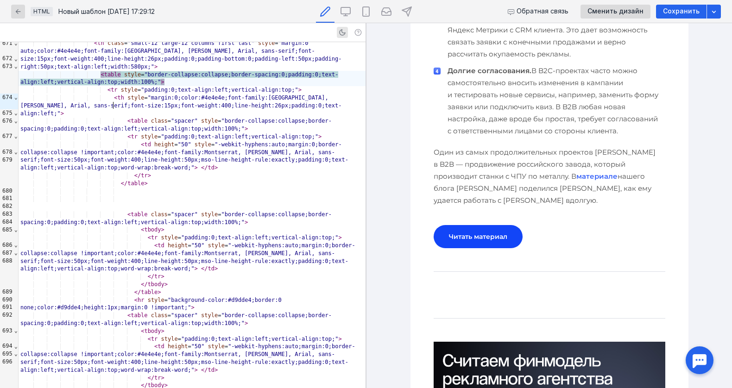
click at [139, 211] on div at bounding box center [192, 207] width 347 height 8
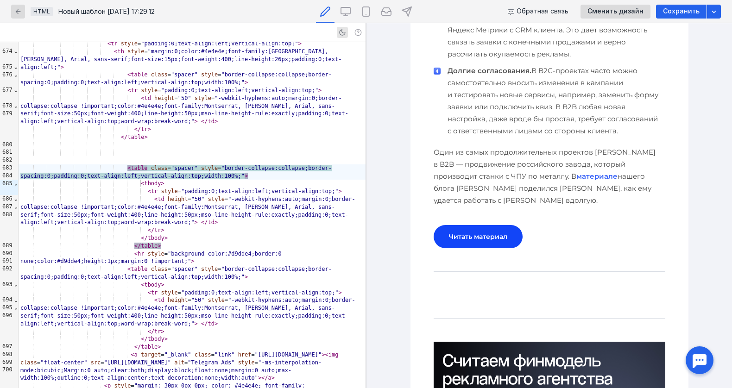
scroll to position [6451, 0]
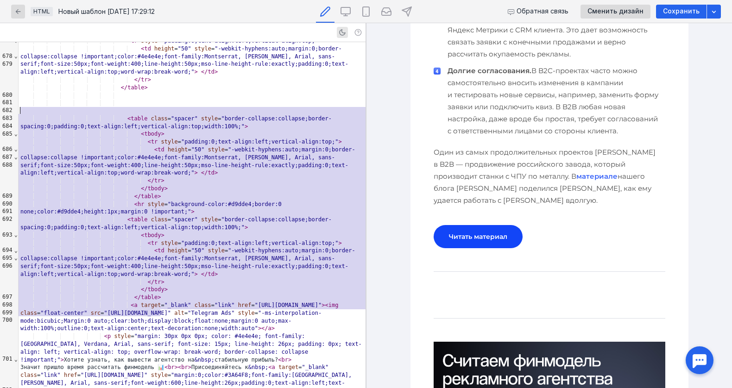
drag, startPoint x: 170, startPoint y: 314, endPoint x: 10, endPoint y: 113, distance: 257.4
click at [10, 113] on div "999 644 645 646 647 648 649 650 651 652 653 654 655 656 657 658 659 660 661 662…" at bounding box center [182, 215] width 365 height 346
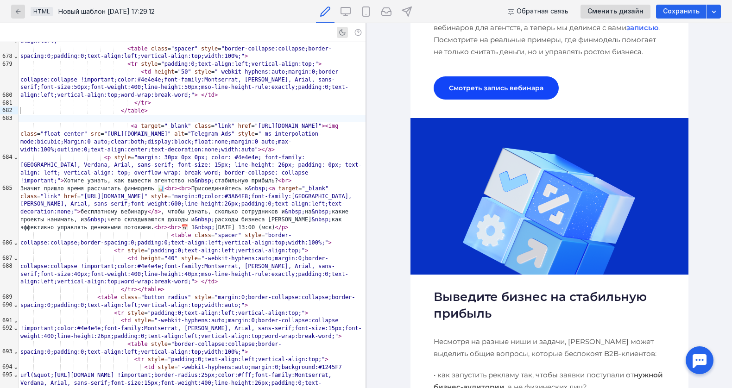
scroll to position [344, 0]
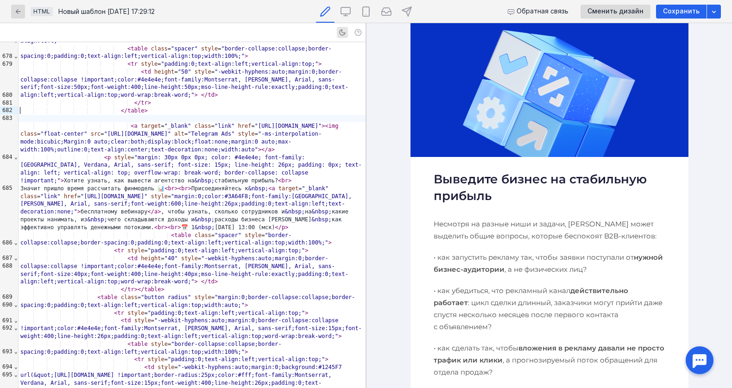
click at [498, 178] on h2 "Выведите бизнес на стабильную прибыль" at bounding box center [549, 187] width 232 height 33
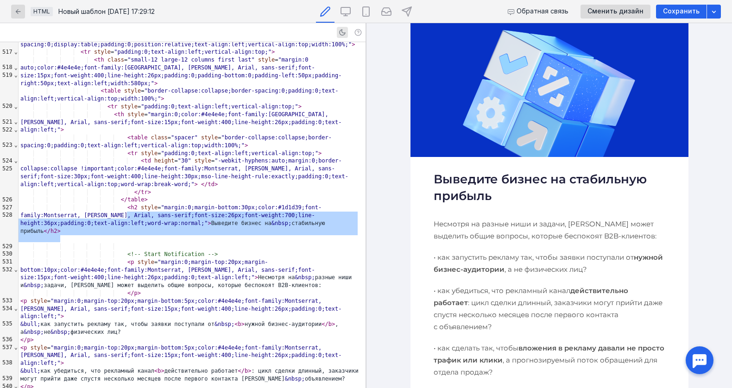
click at [492, 227] on p "Несмотря на разные ниши и задачи, [PERSON_NAME] может выделить общие вопросы, к…" at bounding box center [549, 230] width 232 height 24
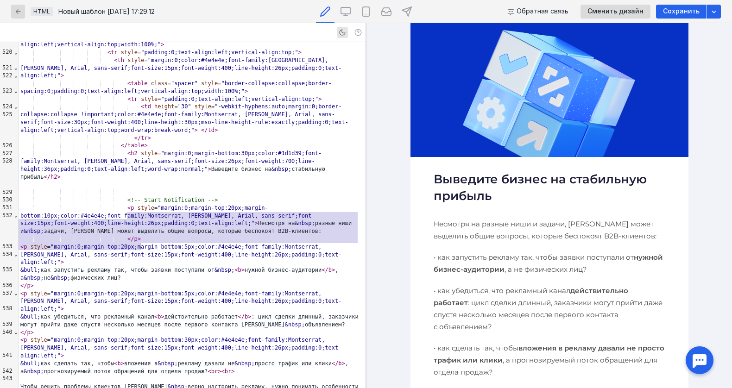
click at [273, 231] on div "< p style = "margin:0;margin-top:20px;margin-bottom:10px;color:#4e4e4e;font-fam…" at bounding box center [192, 219] width 347 height 31
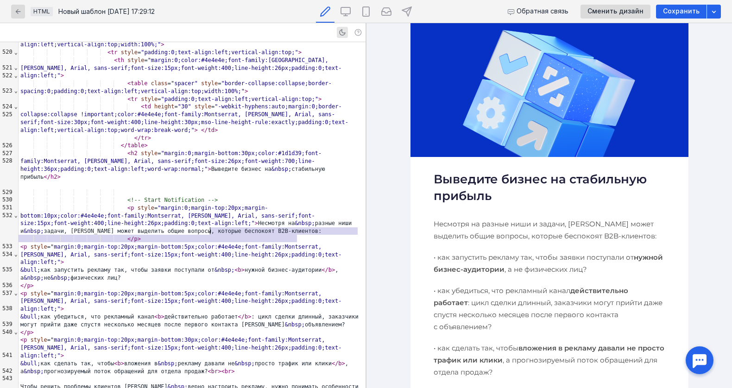
drag, startPoint x: 302, startPoint y: 241, endPoint x: 211, endPoint y: 232, distance: 91.2
click at [211, 232] on div "< p style = "margin:0;margin-top:20px;margin-bottom:10px;color:#4e4e4e;font-fam…" at bounding box center [192, 219] width 347 height 31
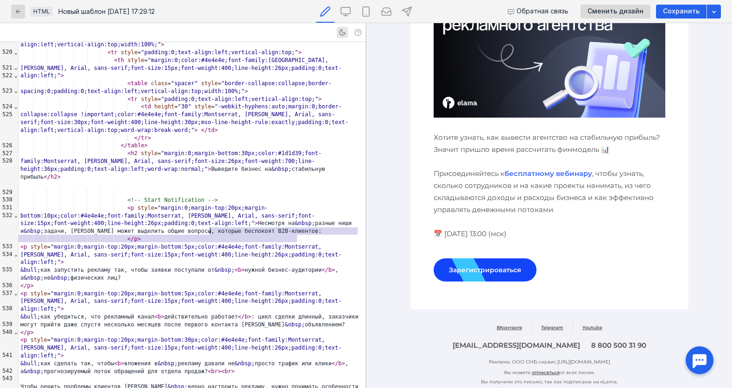
scroll to position [1255, 0]
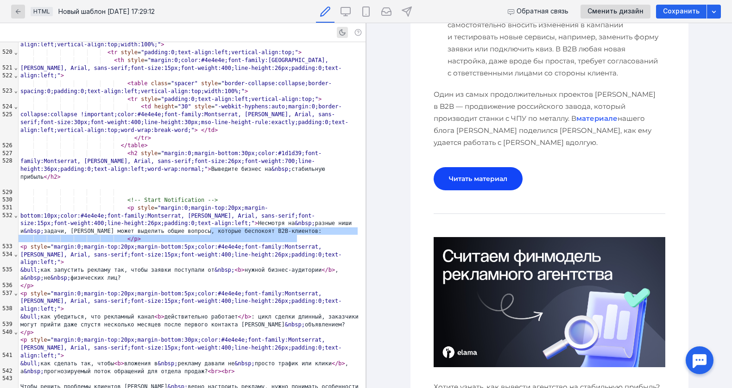
click at [573, 291] on img at bounding box center [549, 302] width 232 height 130
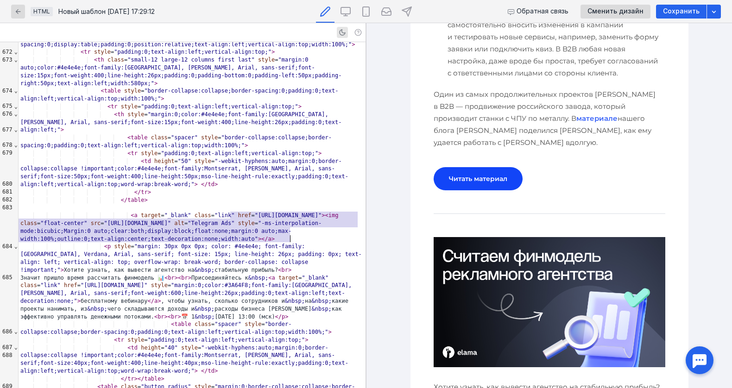
click at [328, 215] on span "img" at bounding box center [333, 215] width 10 height 6
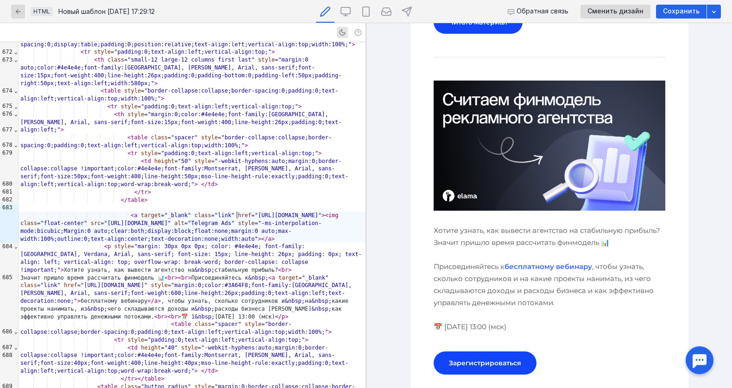
scroll to position [1402, 0]
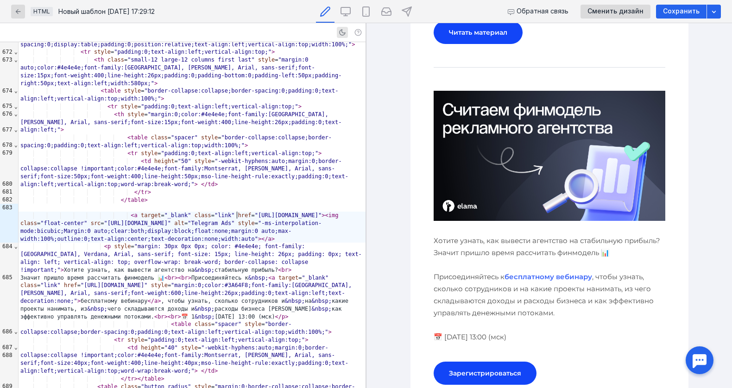
click at [246, 305] on div "Значит пришло время рассчитать финмодель 📊 < br > < br > Присоединяйтесь к &nbs…" at bounding box center [192, 297] width 347 height 47
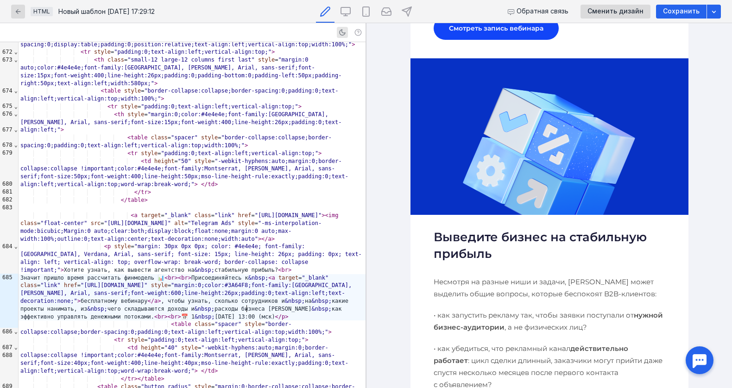
scroll to position [301, 0]
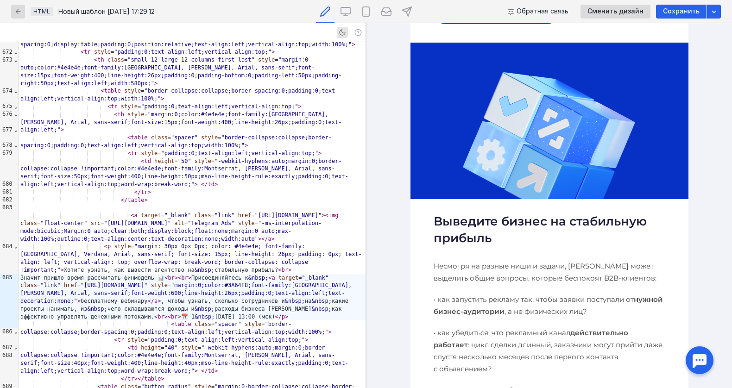
click at [481, 219] on h2 "Выведите бизнес на стабильную прибыль" at bounding box center [549, 229] width 232 height 33
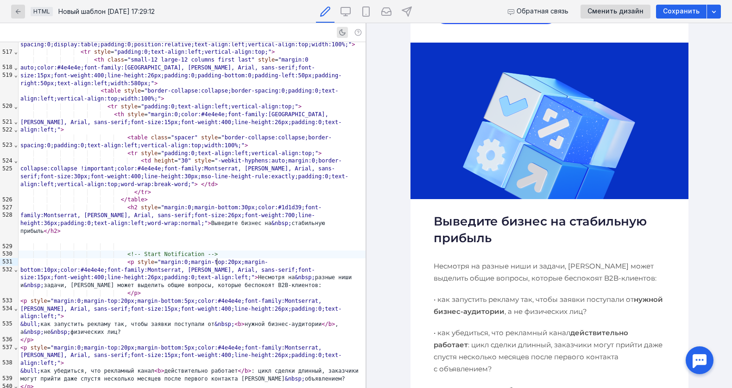
click at [238, 258] on div "<!-- Start Notification -->" at bounding box center [192, 254] width 347 height 8
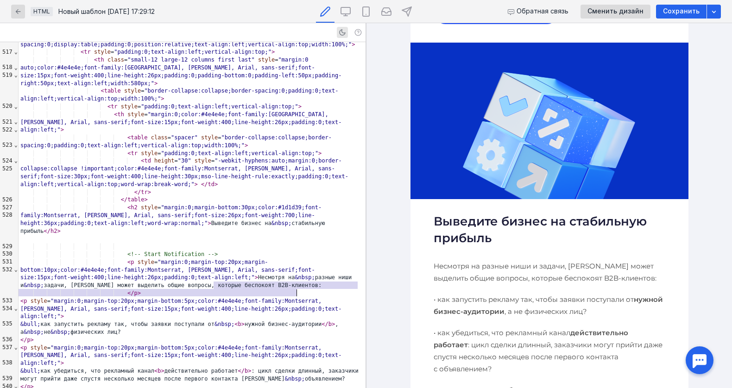
drag, startPoint x: 215, startPoint y: 283, endPoint x: 299, endPoint y: 290, distance: 84.5
click at [300, 289] on div "< p style = "margin:0;margin-top:20px;margin-bottom:10px;color:#4e4e4e;font-fam…" at bounding box center [192, 273] width 347 height 31
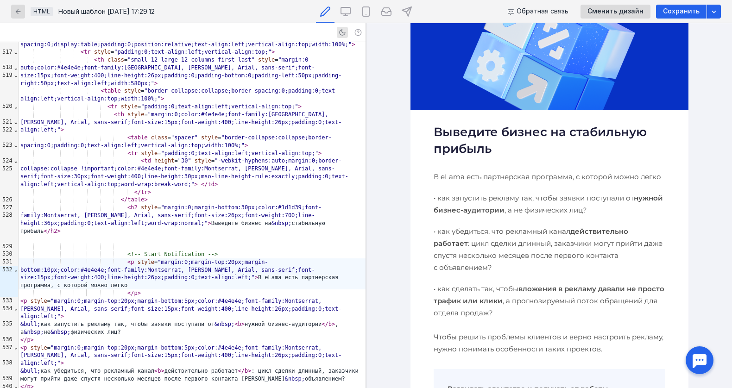
scroll to position [407, 0]
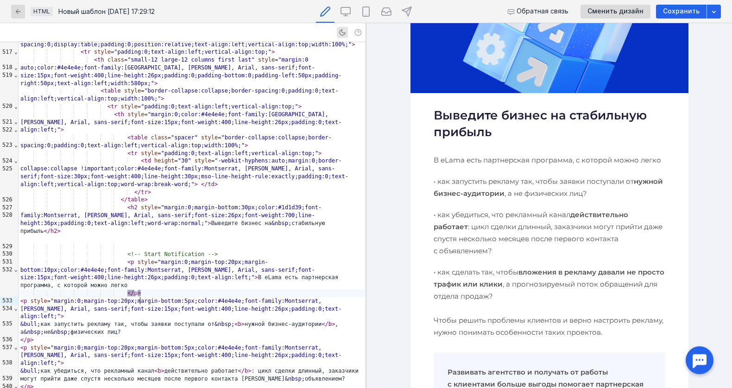
click at [209, 296] on div "</ p >" at bounding box center [192, 293] width 347 height 8
click at [212, 288] on div "< p style = "margin:0;margin-top:20px;margin-bottom:10px;color:#4e4e4e;font-fam…" at bounding box center [192, 273] width 347 height 31
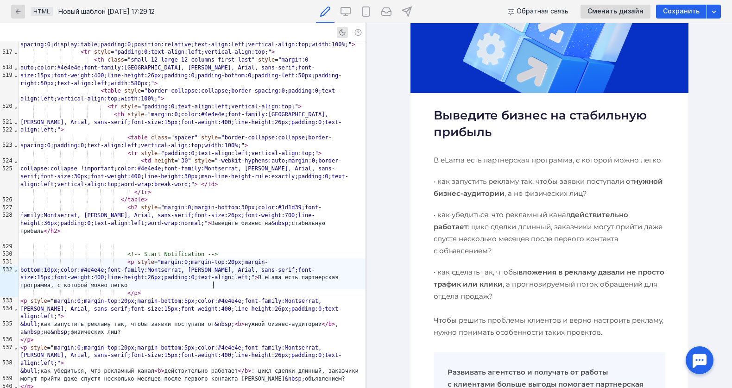
click at [229, 288] on div "< p style = "margin:0;margin-top:20px;margin-bottom:10px;color:#4e4e4e;font-fam…" at bounding box center [192, 273] width 347 height 31
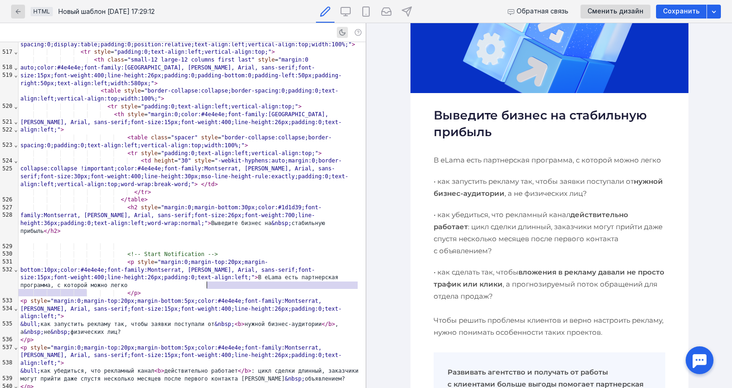
drag, startPoint x: 232, startPoint y: 294, endPoint x: 208, endPoint y: 283, distance: 25.7
click at [208, 283] on div "< p style = "margin:0;margin-top:20px;margin-bottom:10px;color:#4e4e4e;font-fam…" at bounding box center [192, 273] width 347 height 31
click at [471, 109] on h2 "Выведите бизнес на стабильную прибыль" at bounding box center [549, 123] width 232 height 33
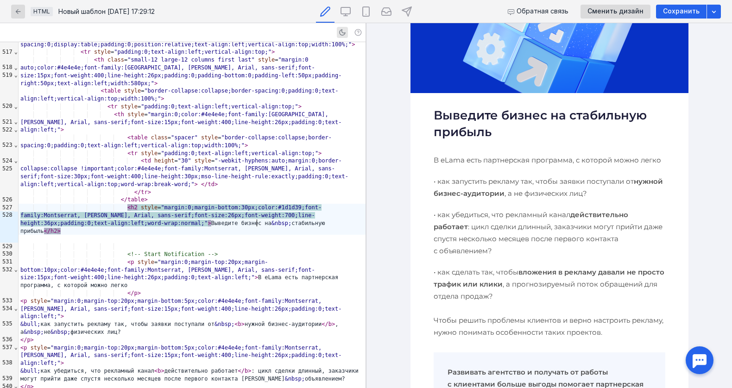
click at [230, 235] on div "< h2 style = "margin:0;margin-bottom:30px;color:#1d1d39;font-family:Montserrat,…" at bounding box center [192, 219] width 347 height 31
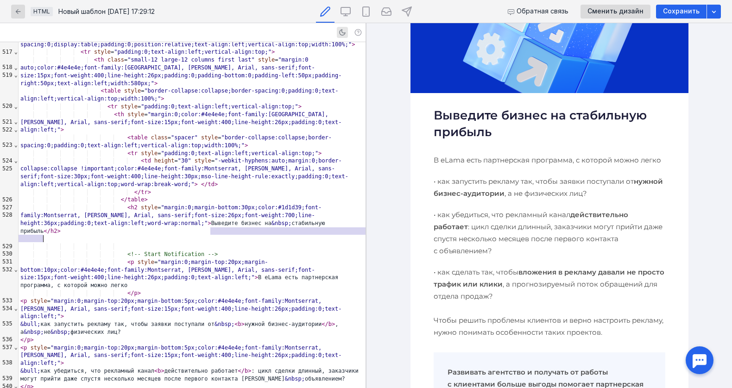
drag, startPoint x: 212, startPoint y: 230, endPoint x: 43, endPoint y: 238, distance: 169.2
click at [43, 235] on div "< h2 style = "margin:0;margin-bottom:30px;color:#1d1d39;font-family:Montserrat,…" at bounding box center [192, 219] width 347 height 31
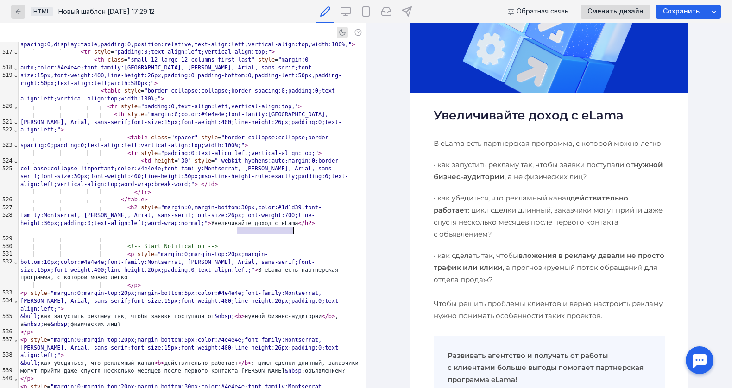
drag, startPoint x: 236, startPoint y: 229, endPoint x: 295, endPoint y: 231, distance: 59.3
click at [295, 227] on div "< h2 style = "margin:0;margin-bottom:30px;color:#1d1d39;font-family:Montserrat,…" at bounding box center [192, 215] width 347 height 23
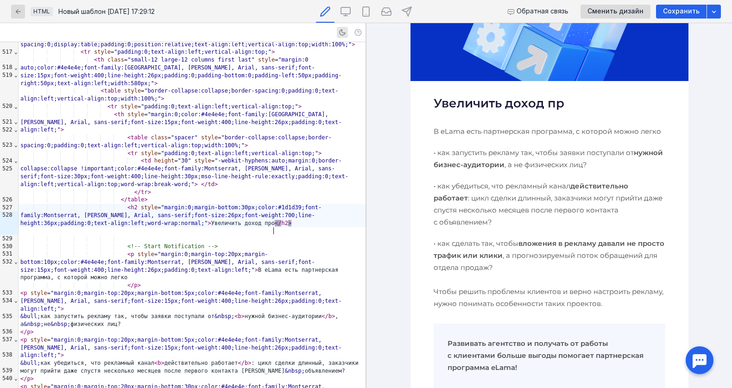
scroll to position [0, 0]
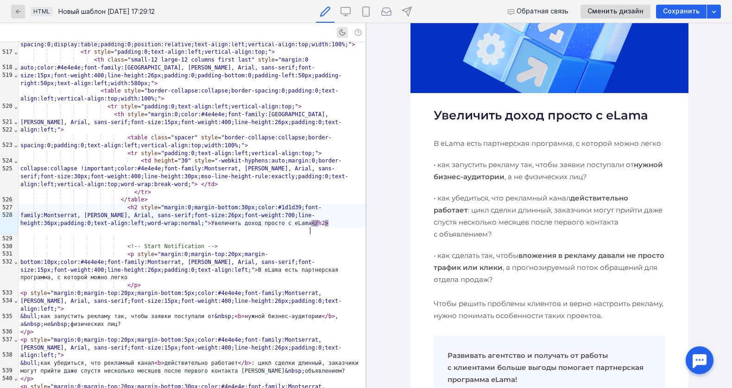
click at [484, 138] on p "В eLama есть партнерская программа, с которой можно легко" at bounding box center [549, 144] width 232 height 12
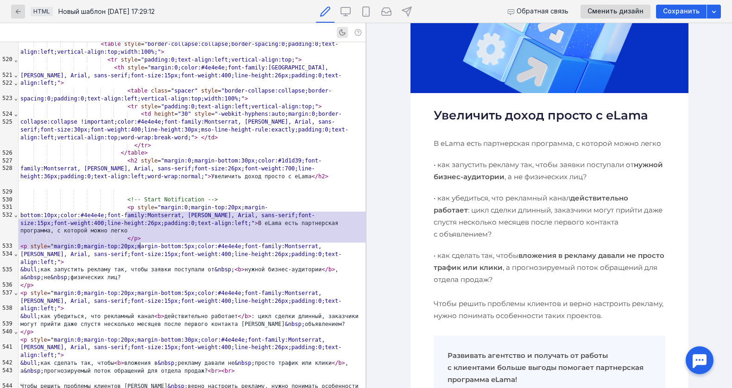
click at [160, 286] on div "</ p >" at bounding box center [192, 286] width 347 height 8
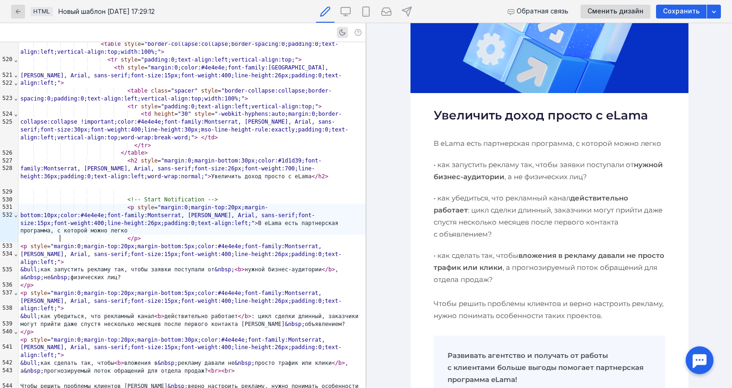
click at [201, 235] on div "< p style = "margin:0;margin-top:20px;margin-bottom:10px;color:#4e4e4e;font-fam…" at bounding box center [192, 219] width 347 height 31
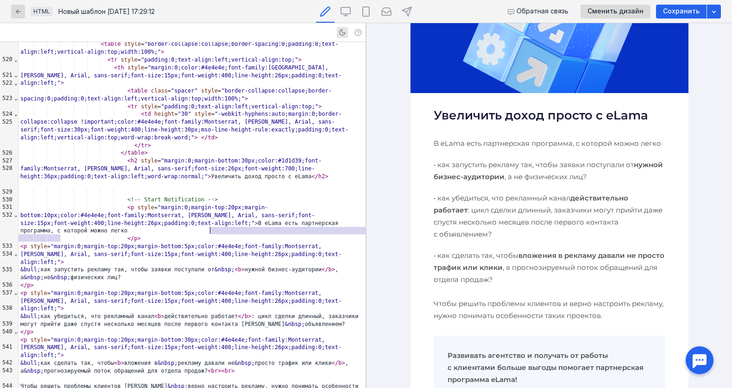
drag, startPoint x: 219, startPoint y: 238, endPoint x: 210, endPoint y: 231, distance: 12.2
click at [210, 231] on div "< p style = "margin:0;margin-top:20px;margin-bottom:10px;color:#4e4e4e;font-fam…" at bounding box center [192, 219] width 347 height 31
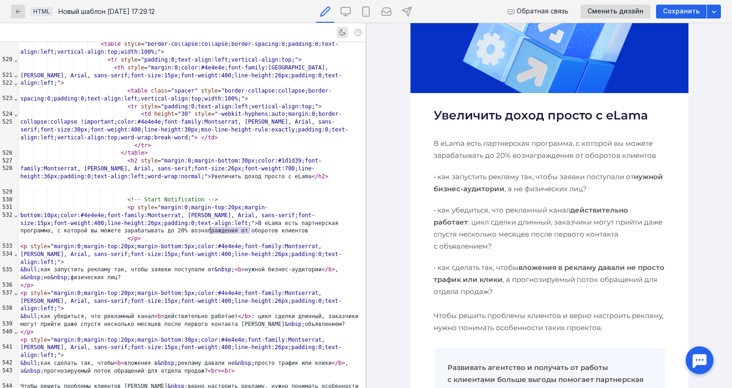
drag, startPoint x: 249, startPoint y: 231, endPoint x: 210, endPoint y: 232, distance: 38.9
click at [210, 232] on div "< p style = "margin:0;margin-top:20px;margin-bottom:10px;color:#4e4e4e;font-fam…" at bounding box center [192, 219] width 347 height 31
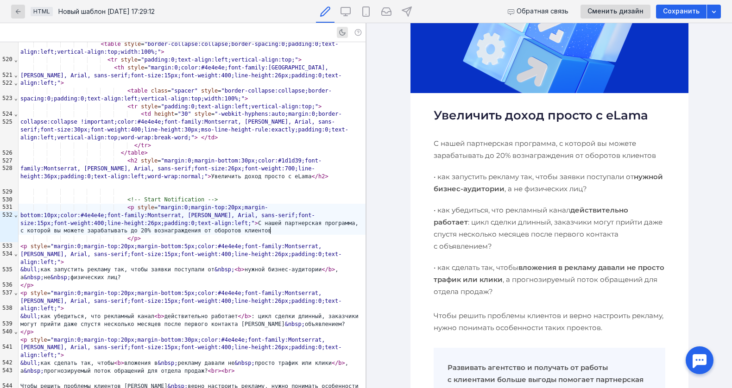
click at [270, 231] on div "< p style = "margin:0;margin-top:20px;margin-bottom:10px;color:#4e4e4e;font-fam…" at bounding box center [192, 219] width 347 height 31
click at [272, 231] on div "< p style = "margin:0;margin-top:20px;margin-bottom:10px;color:#4e4e4e;font-fam…" at bounding box center [192, 219] width 347 height 31
click at [305, 231] on div "< p style = "margin:0;margin-top:20px;margin-bottom:10px;color:#4e4e4e;font-fam…" at bounding box center [192, 219] width 347 height 31
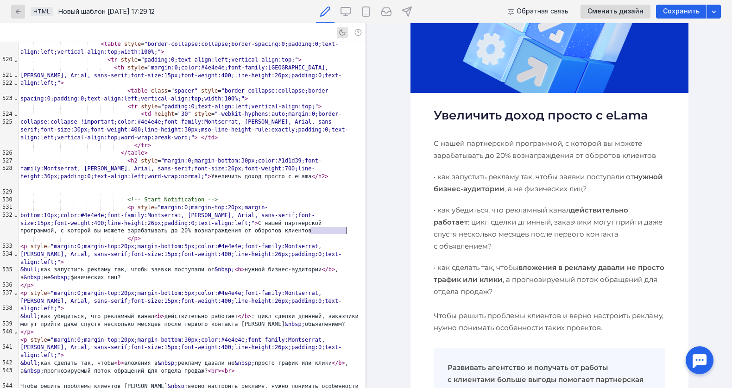
drag, startPoint x: 311, startPoint y: 232, endPoint x: 347, endPoint y: 232, distance: 35.7
click at [347, 232] on div "< p style = "margin:0;margin-top:20px;margin-bottom:10px;color:#4e4e4e;font-fam…" at bounding box center [192, 219] width 347 height 31
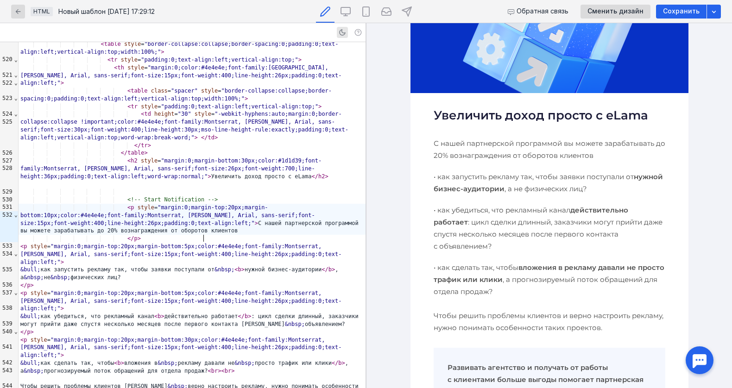
click at [210, 235] on div "< p style = "margin:0;margin-top:20px;margin-bottom:10px;color:#4e4e4e;font-fam…" at bounding box center [192, 219] width 347 height 31
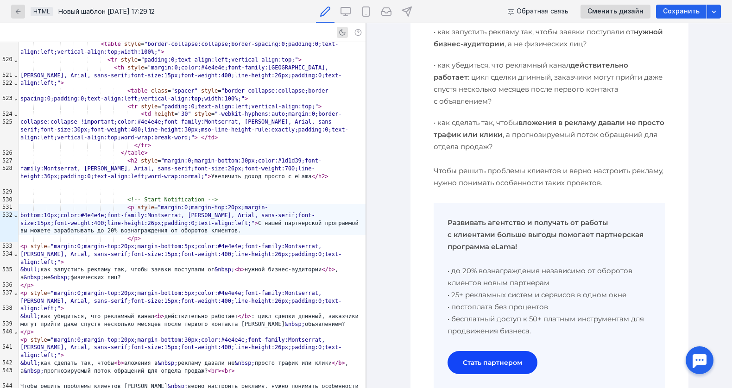
click at [474, 220] on b "Развивать агентство и получать от работы с клиентами больше выгоды помогает пар…" at bounding box center [545, 234] width 196 height 33
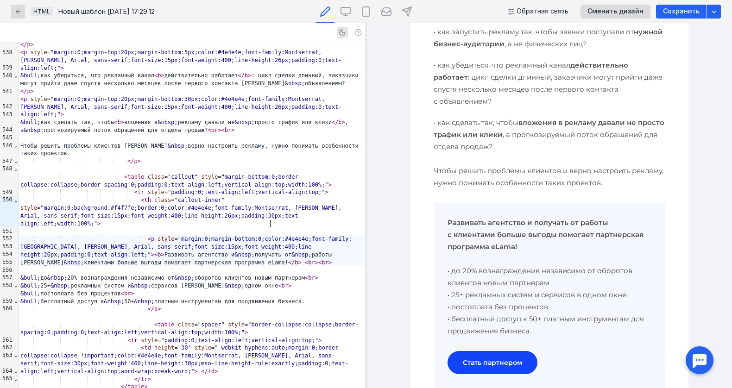
click at [308, 259] on span "br" at bounding box center [311, 262] width 6 height 6
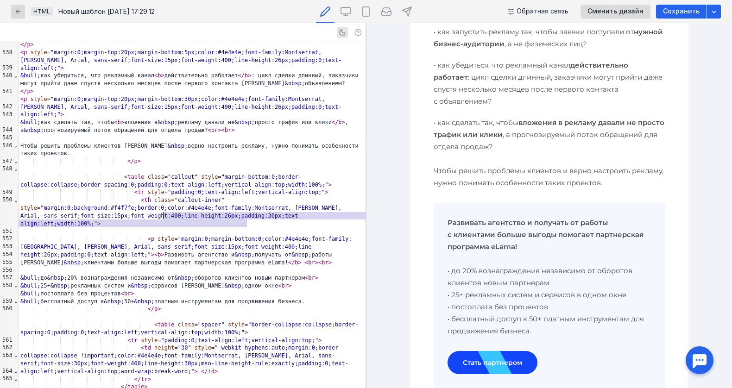
drag, startPoint x: 246, startPoint y: 221, endPoint x: 163, endPoint y: 218, distance: 83.0
click at [163, 235] on div "< p style = "margin:0;margin-bottom:0;color:#4e4e4e;font-family:Montserrat, [PE…" at bounding box center [192, 250] width 347 height 31
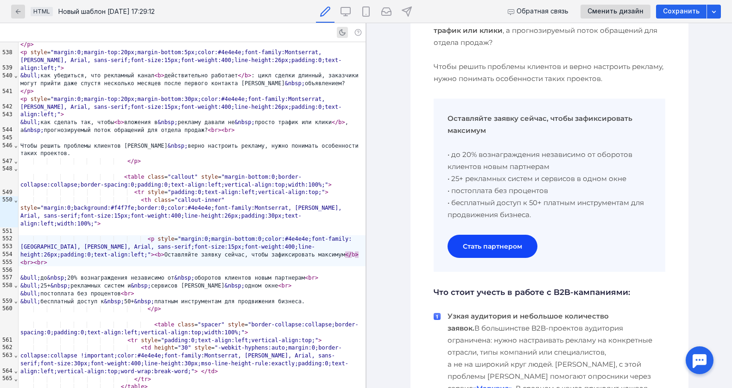
click at [478, 162] on p "Оставляйте заявку сейчас, чтобы зафиксировать максимум • до 20% вознаграждения …" at bounding box center [549, 167] width 204 height 108
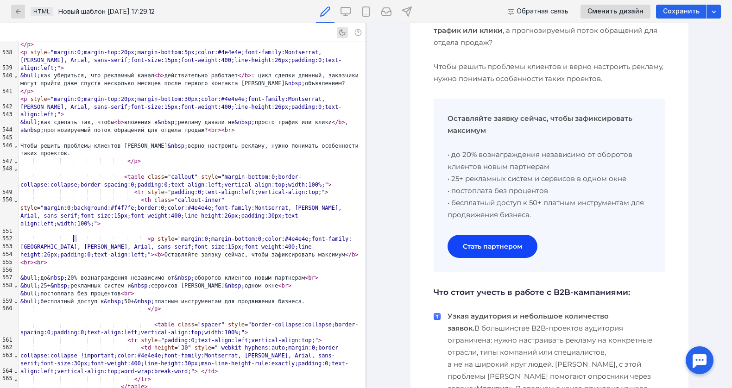
drag, startPoint x: 77, startPoint y: 238, endPoint x: 72, endPoint y: 238, distance: 5.1
click at [72, 274] on div "&bull; до &nbsp; 20% вознаграждения независимо от &nbsp; оборотов клиентов новы…" at bounding box center [192, 278] width 347 height 8
drag, startPoint x: 81, startPoint y: 239, endPoint x: 303, endPoint y: 239, distance: 221.8
click at [303, 274] on div "&bull; до &nbsp; 9% вознаграждения независимо от &nbsp; оборотов клиентов новым…" at bounding box center [192, 278] width 347 height 8
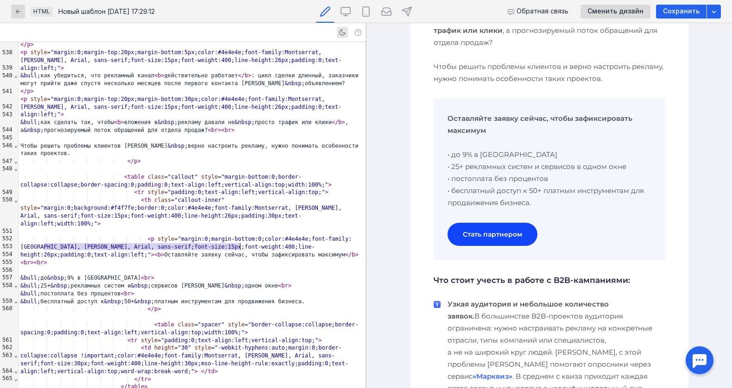
drag, startPoint x: 44, startPoint y: 248, endPoint x: 240, endPoint y: 246, distance: 195.9
click at [240, 282] on div "&bull; 25+ &nbsp; рекламных систем и &nbsp; сервисов в &nbsp; одном окне < br >" at bounding box center [192, 286] width 347 height 8
drag, startPoint x: 43, startPoint y: 255, endPoint x: 123, endPoint y: 257, distance: 79.7
click at [123, 290] on div "&bull; постоплата без процентов < br >" at bounding box center [192, 294] width 347 height 8
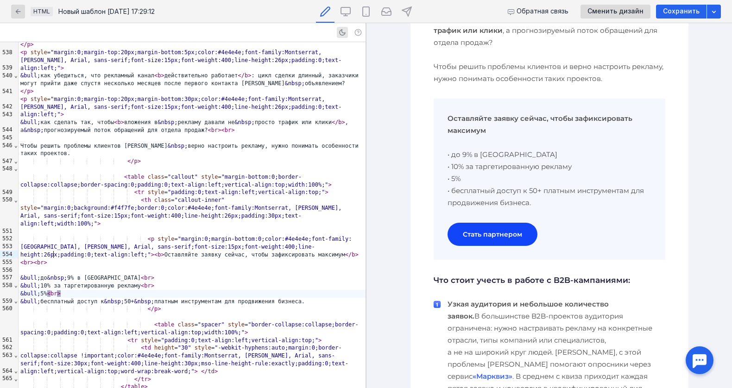
click at [82, 274] on div "&bull; до &nbsp; 9% в [GEOGRAPHIC_DATA] < br >" at bounding box center [192, 278] width 347 height 8
click at [116, 274] on div "&bull; до &nbsp; 9% за Дирекете < br >" at bounding box center [192, 278] width 347 height 8
click at [51, 290] on div "&bull; 5% < br >" at bounding box center [192, 294] width 347 height 8
click at [50, 266] on div at bounding box center [192, 270] width 347 height 8
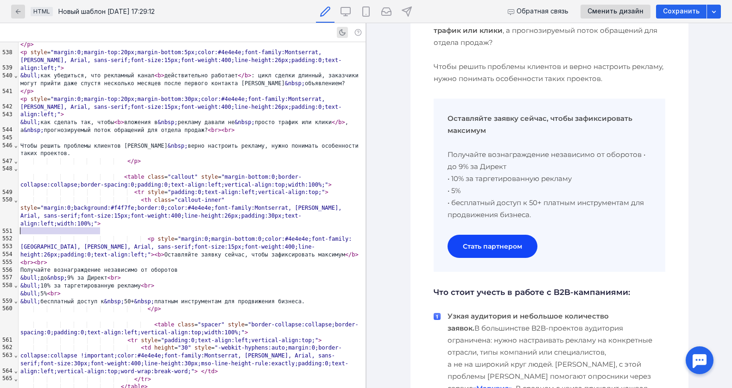
drag, startPoint x: 99, startPoint y: 231, endPoint x: 16, endPoint y: 230, distance: 82.4
click at [16, 230] on div "999 520 521 522 523 524 525 526 527 528 529 530 531 532 533 534 535 536 537 538…" at bounding box center [182, 215] width 365 height 346
click at [175, 266] on div "Вознаграждение независимо от оборотов" at bounding box center [192, 270] width 347 height 8
drag, startPoint x: 176, startPoint y: 232, endPoint x: 11, endPoint y: 232, distance: 164.8
click at [11, 232] on div "999 520 521 522 523 524 525 526 527 528 529 530 531 532 533 534 535 536 537 538…" at bounding box center [182, 215] width 365 height 346
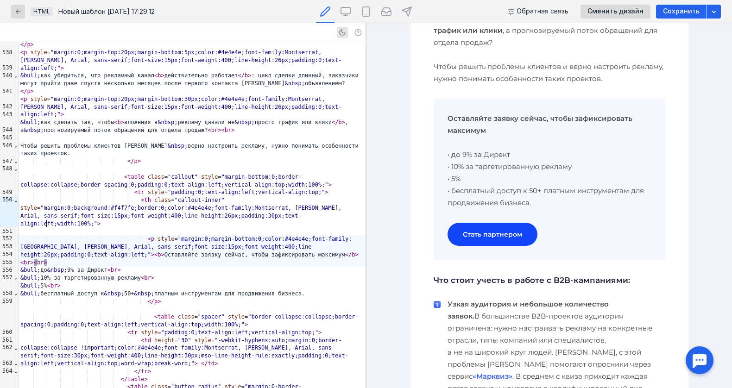
click at [51, 282] on div "&bull; 5% < br >" at bounding box center [192, 286] width 347 height 8
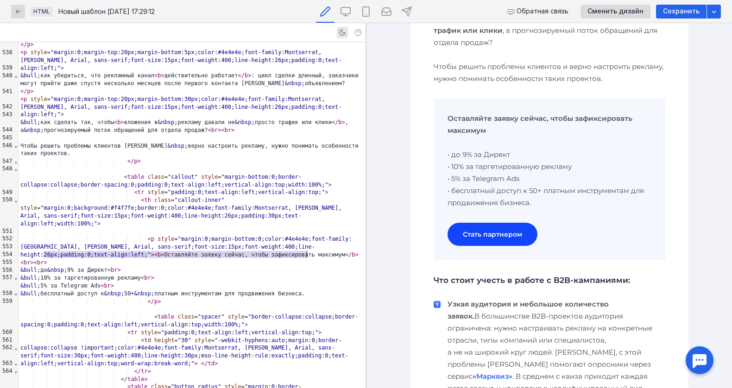
drag, startPoint x: 43, startPoint y: 254, endPoint x: 305, endPoint y: 255, distance: 262.5
click at [305, 290] on div "&bull; бесплатный доступ к &nbsp; 50+ &nbsp; платным инструментам для продвижен…" at bounding box center [192, 294] width 347 height 8
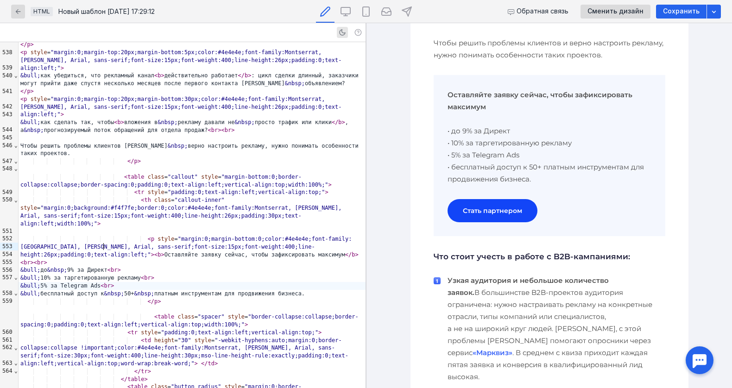
scroll to position [657, 0]
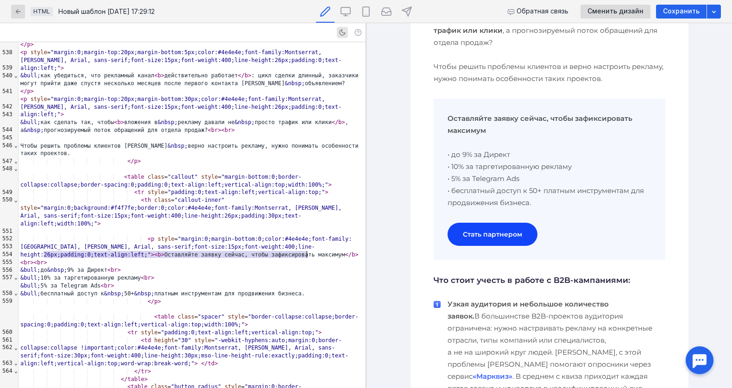
drag, startPoint x: 43, startPoint y: 252, endPoint x: 307, endPoint y: 252, distance: 263.9
click at [307, 290] on div "&bull; бесплатный доступ к &nbsp; 50+ &nbsp; платным инструментам для продвижен…" at bounding box center [192, 294] width 347 height 8
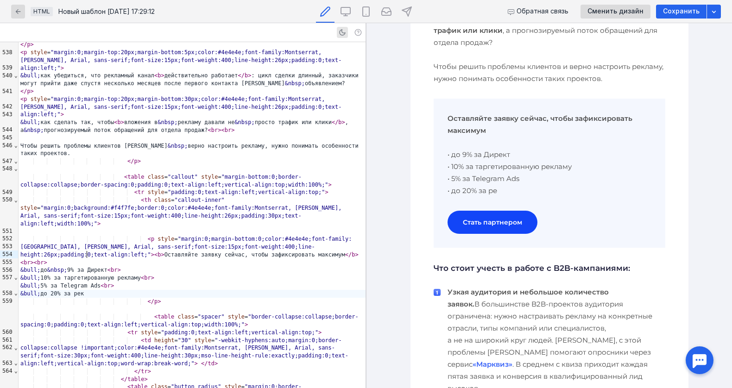
scroll to position [0, 0]
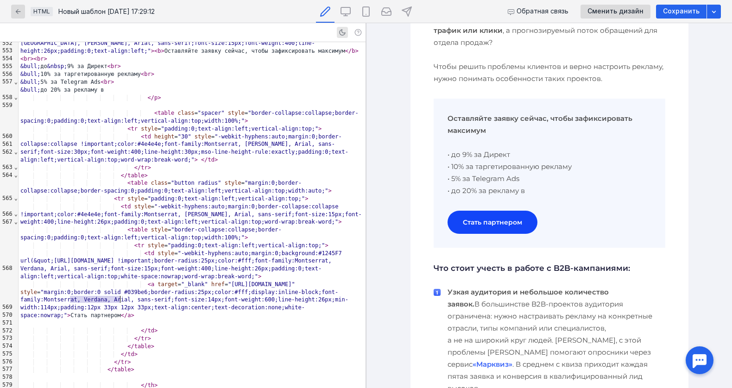
drag, startPoint x: 71, startPoint y: 301, endPoint x: 119, endPoint y: 301, distance: 48.6
click at [119, 301] on div "< a target = "_blank" href = "[URL][DOMAIN_NAME]" style = "margin:0;border:0 so…" at bounding box center [192, 300] width 347 height 39
drag, startPoint x: 101, startPoint y: 299, endPoint x: 123, endPoint y: 299, distance: 21.8
click at [123, 299] on div "< a target = "_blank" href = "[URL][DOMAIN_NAME]" style = "margin:0;border:0 so…" at bounding box center [192, 300] width 347 height 39
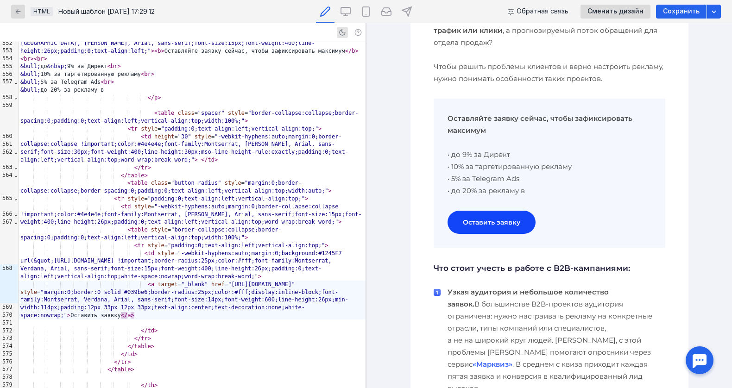
click at [490, 183] on p "Оставляйте заявку сейчас, чтобы зафиксировать максимум • до 9% за Директ • 10% …" at bounding box center [549, 155] width 204 height 84
click at [478, 181] on p "Оставляйте заявку сейчас, чтобы зафиксировать максимум • до 9% за Директ • 10% …" at bounding box center [549, 155] width 204 height 84
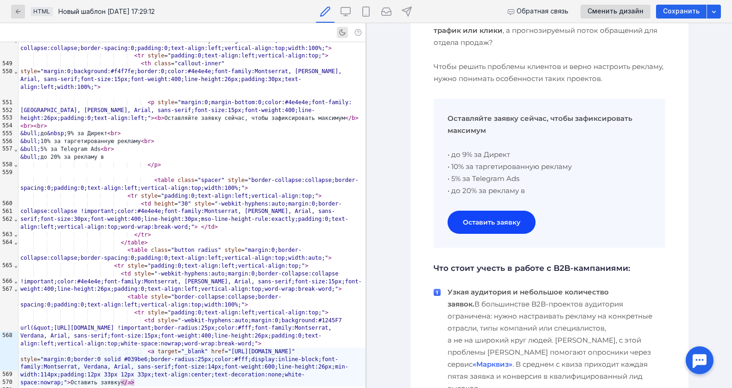
click at [133, 153] on div "&bull; до 20% за рекламу в" at bounding box center [192, 157] width 347 height 8
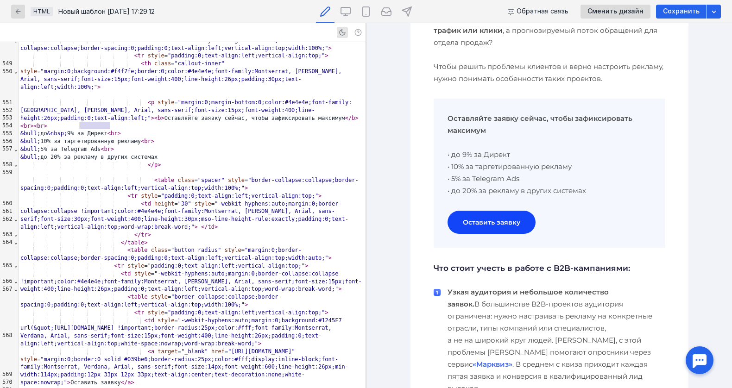
drag, startPoint x: 109, startPoint y: 125, endPoint x: 80, endPoint y: 126, distance: 29.2
click at [80, 153] on div "&bull; до 20% за рекламу в других системах" at bounding box center [192, 157] width 347 height 8
click at [135, 153] on div "&bull; до 20% за другие системах" at bounding box center [192, 157] width 347 height 8
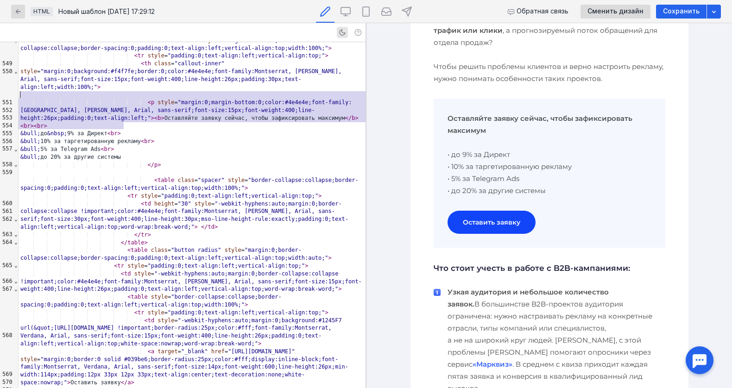
drag, startPoint x: 162, startPoint y: 124, endPoint x: 10, endPoint y: 93, distance: 155.5
click at [10, 93] on div "999 534 535 536 537 538 539 540 541 542 543 544 545 546 547 548 549 550 551 552…" at bounding box center [182, 215] width 365 height 346
click at [136, 153] on div "&bull; до 20% за другие системы" at bounding box center [192, 157] width 347 height 8
drag, startPoint x: 137, startPoint y: 125, endPoint x: 19, endPoint y: 100, distance: 119.9
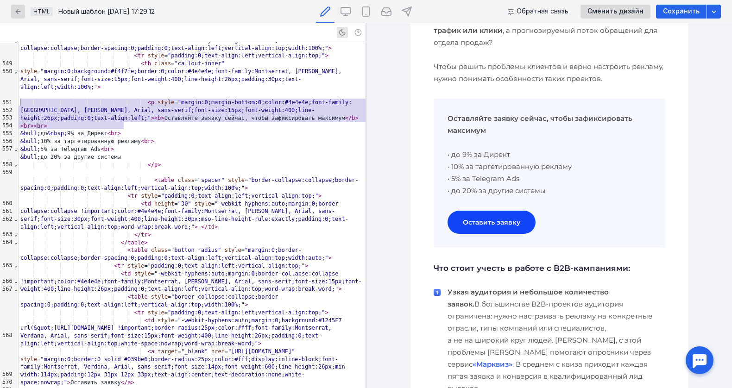
click at [139, 153] on div "&bull; до 20% за другие системы" at bounding box center [192, 157] width 347 height 8
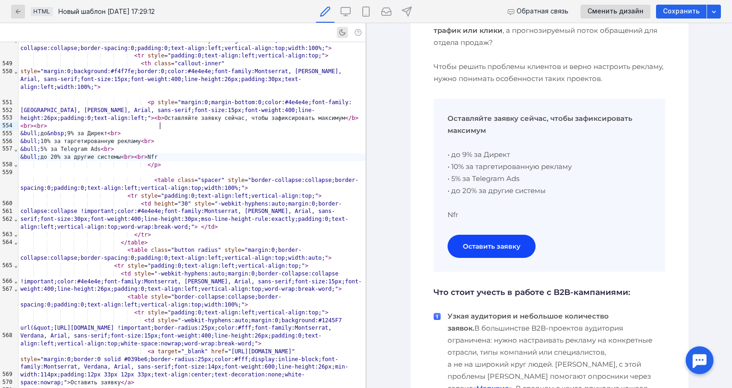
scroll to position [657, 0]
click at [282, 153] on div "&bull; до 20% за другие системы < br > < br > Такие условия будут действовать д…" at bounding box center [192, 157] width 347 height 8
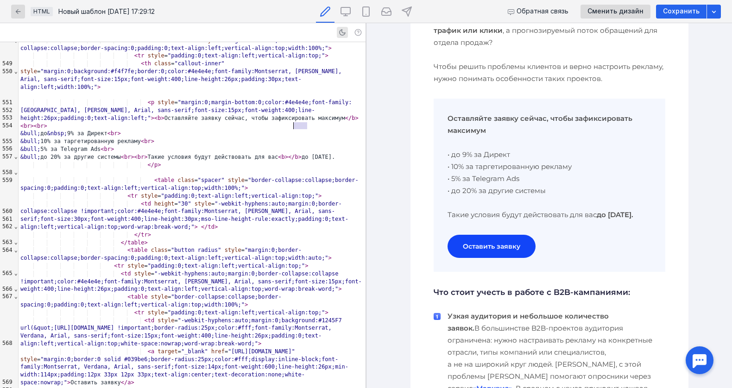
drag, startPoint x: 305, startPoint y: 125, endPoint x: 294, endPoint y: 125, distance: 10.6
click at [294, 153] on div "&bull; до 20% за другие системы < br > < br > Такие условия будут действовать д…" at bounding box center [192, 157] width 347 height 8
copy div "> </ b"
click at [65, 162] on span at bounding box center [67, 165] width 13 height 6
click at [65, 153] on div "&bull; до 20% за другие системы < br > < br > Такие условия будут действовать д…" at bounding box center [192, 157] width 347 height 8
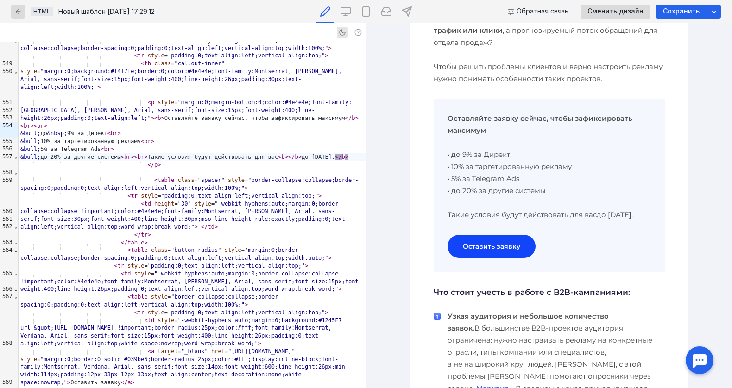
click at [308, 153] on div "&bull; до 20% за другие системы < br > < br > Такие условия будут действовать д…" at bounding box center [192, 157] width 347 height 8
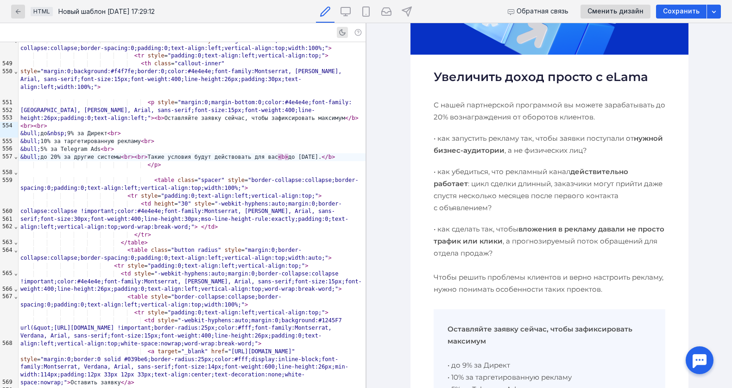
click at [519, 106] on p "С нашей партнерской программой вы можете зарабатывать до 20% вознаграждения от …" at bounding box center [549, 111] width 232 height 24
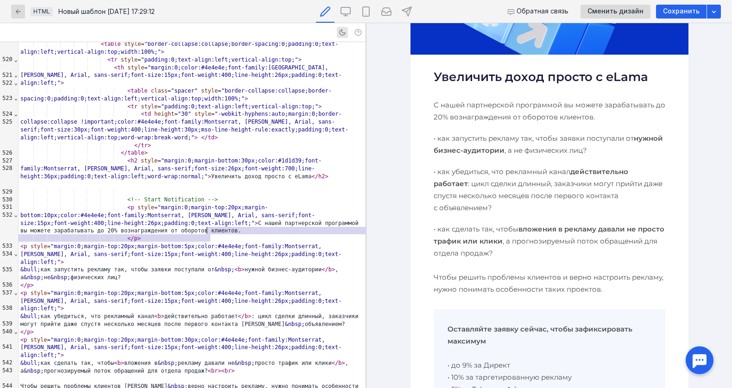
drag, startPoint x: 218, startPoint y: 236, endPoint x: 210, endPoint y: 230, distance: 10.3
click at [210, 230] on div "< p style = "margin:0;margin-top:20px;margin-bottom:10px;color:#4e4e4e;font-fam…" at bounding box center [192, 219] width 347 height 31
copy div
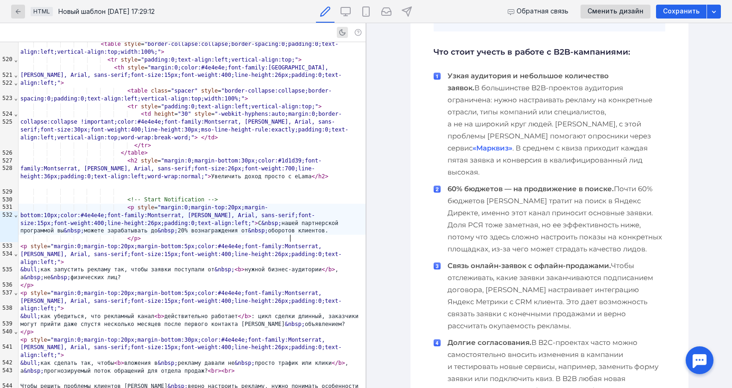
click at [521, 58] on h3 "Что стоит учесть в работе с B2B-кампаниями:" at bounding box center [549, 51] width 232 height 13
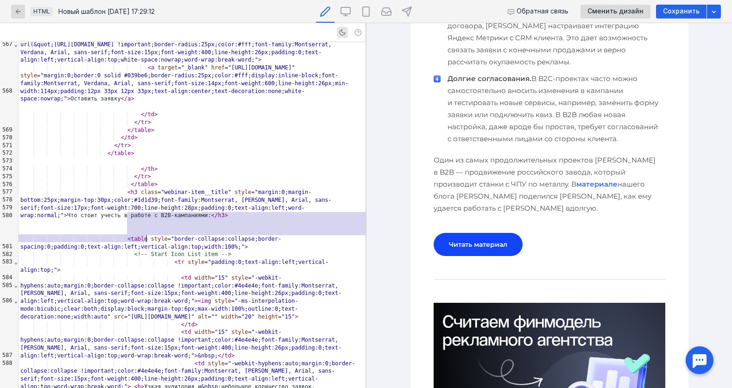
click at [498, 170] on p "Один из самых продолжительных проектов [PERSON_NAME] в B2B — продвижение россий…" at bounding box center [549, 184] width 232 height 60
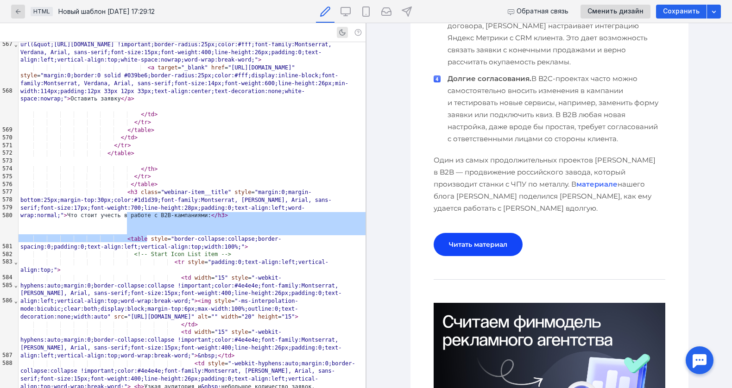
click at [576, 182] on link "материале" at bounding box center [596, 184] width 41 height 9
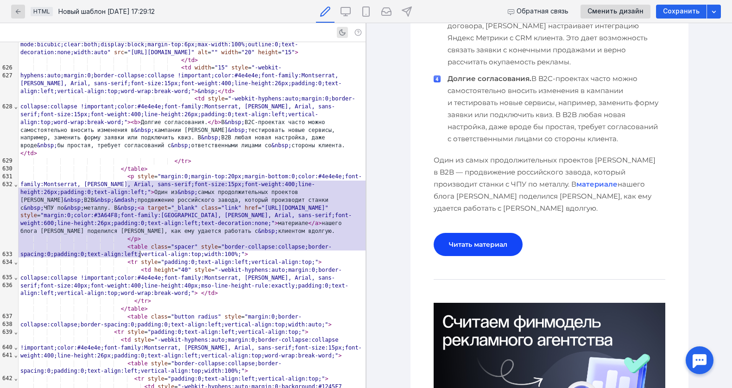
drag, startPoint x: 123, startPoint y: 184, endPoint x: 165, endPoint y: 254, distance: 81.5
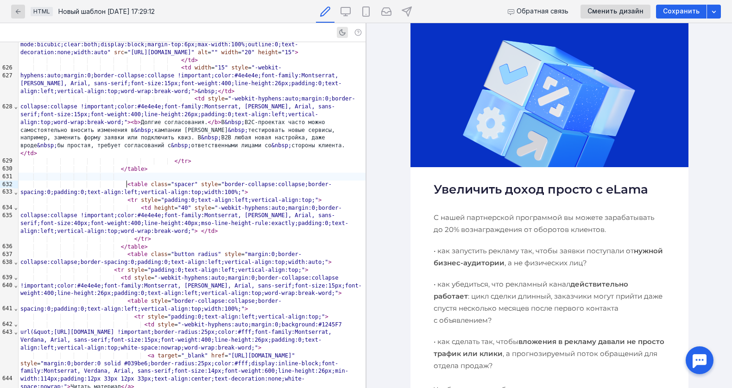
click at [501, 219] on p "С нашей партнерской программой вы можете зарабатывать до 20% вознаграждения от …" at bounding box center [549, 224] width 232 height 24
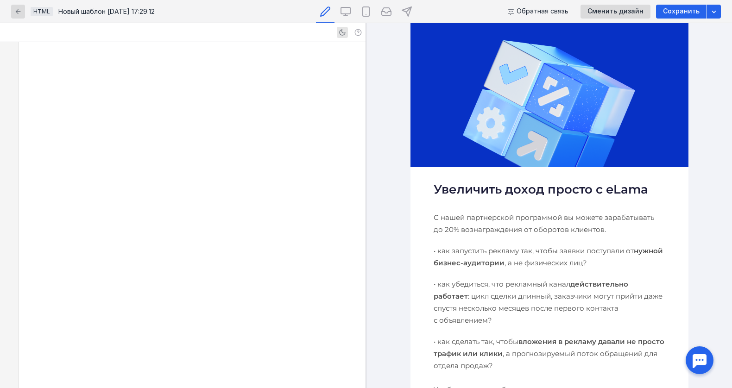
scroll to position [4077, 0]
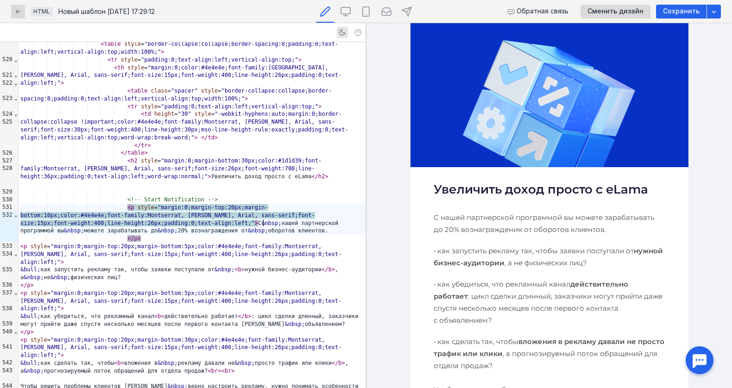
click at [294, 235] on div "< p style = "margin:0;margin-top:20px;margin-bottom:10px;color:#4e4e4e;font-fam…" at bounding box center [192, 219] width 347 height 31
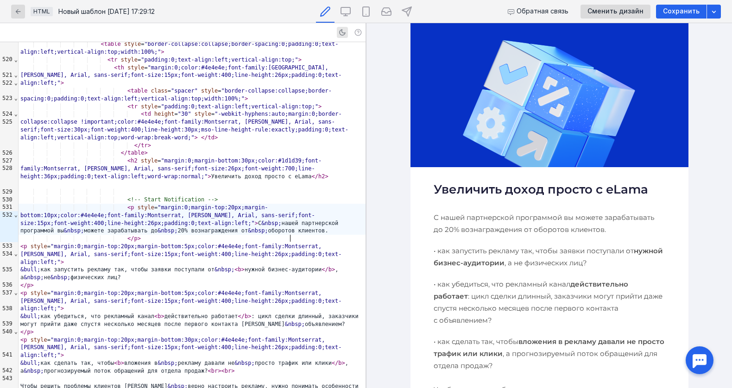
click at [522, 218] on p "С нашей партнерской программой вы можете зарабатывать до 20% вознаграждения от …" at bounding box center [549, 224] width 232 height 24
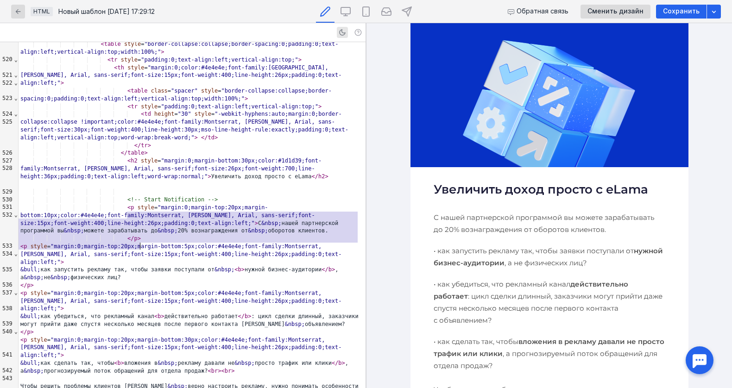
click at [282, 235] on div "< p style = "margin:0;margin-top:20px;margin-bottom:10px;color:#4e4e4e;font-fam…" at bounding box center [192, 219] width 347 height 31
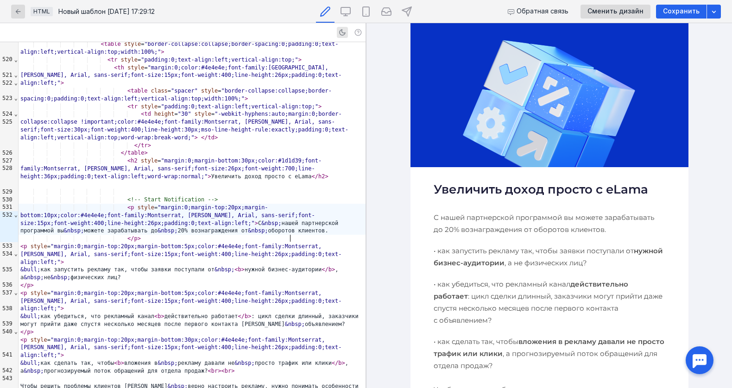
click at [301, 235] on div "< p style = "margin:0;margin-top:20px;margin-bottom:10px;color:#4e4e4e;font-fam…" at bounding box center [192, 219] width 347 height 31
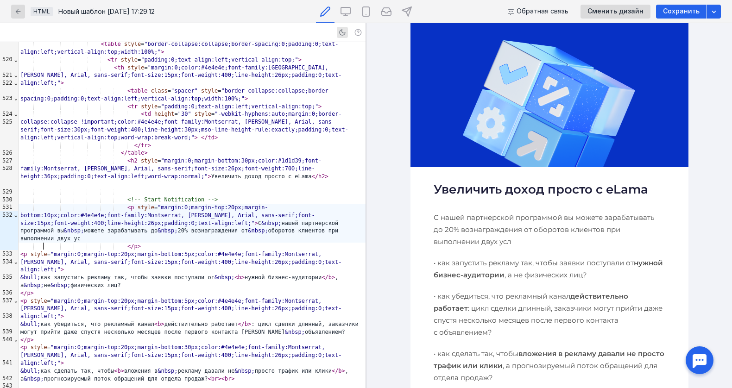
scroll to position [0, 0]
